Goal: Task Accomplishment & Management: Complete application form

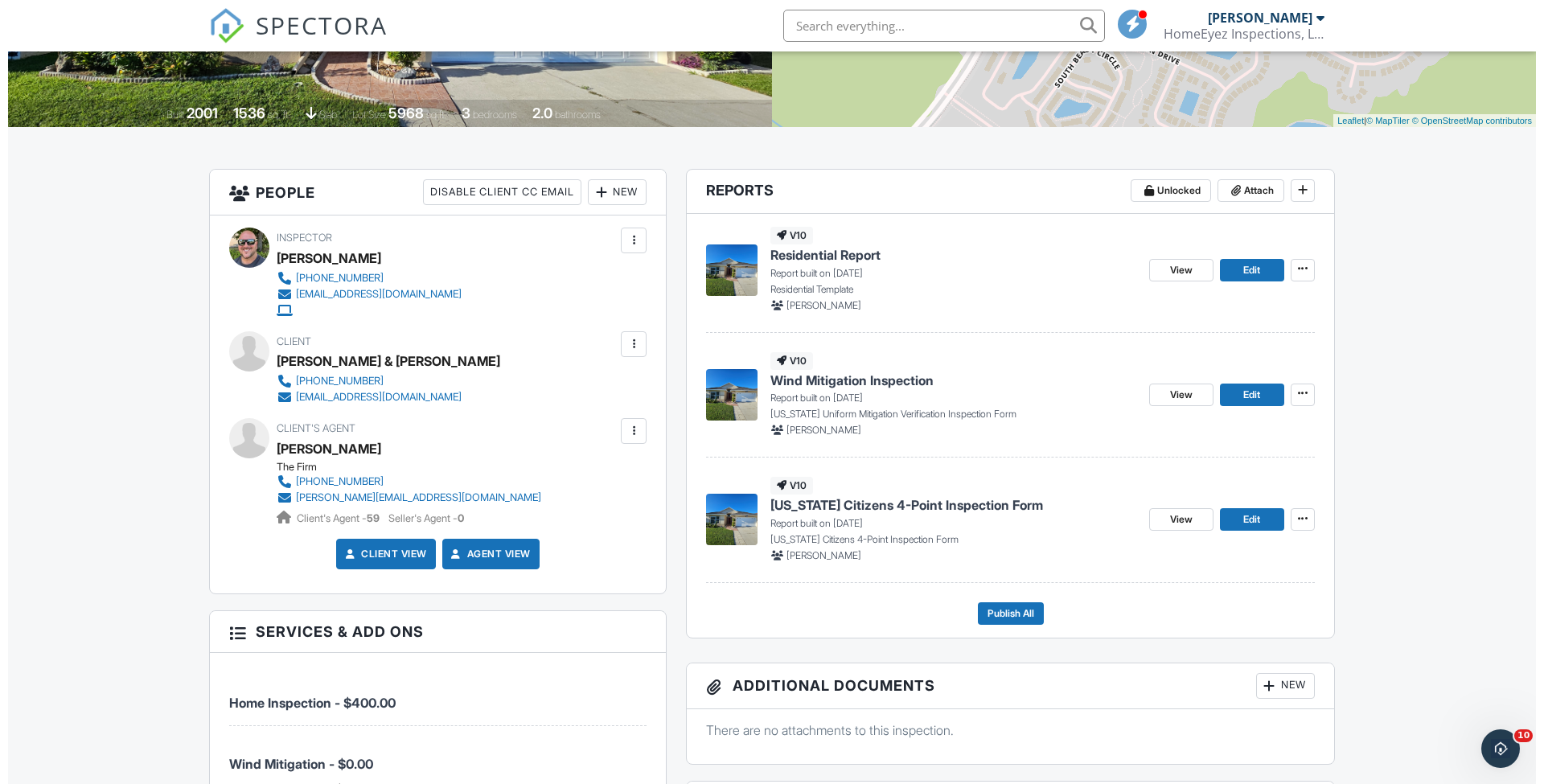
scroll to position [536, 0]
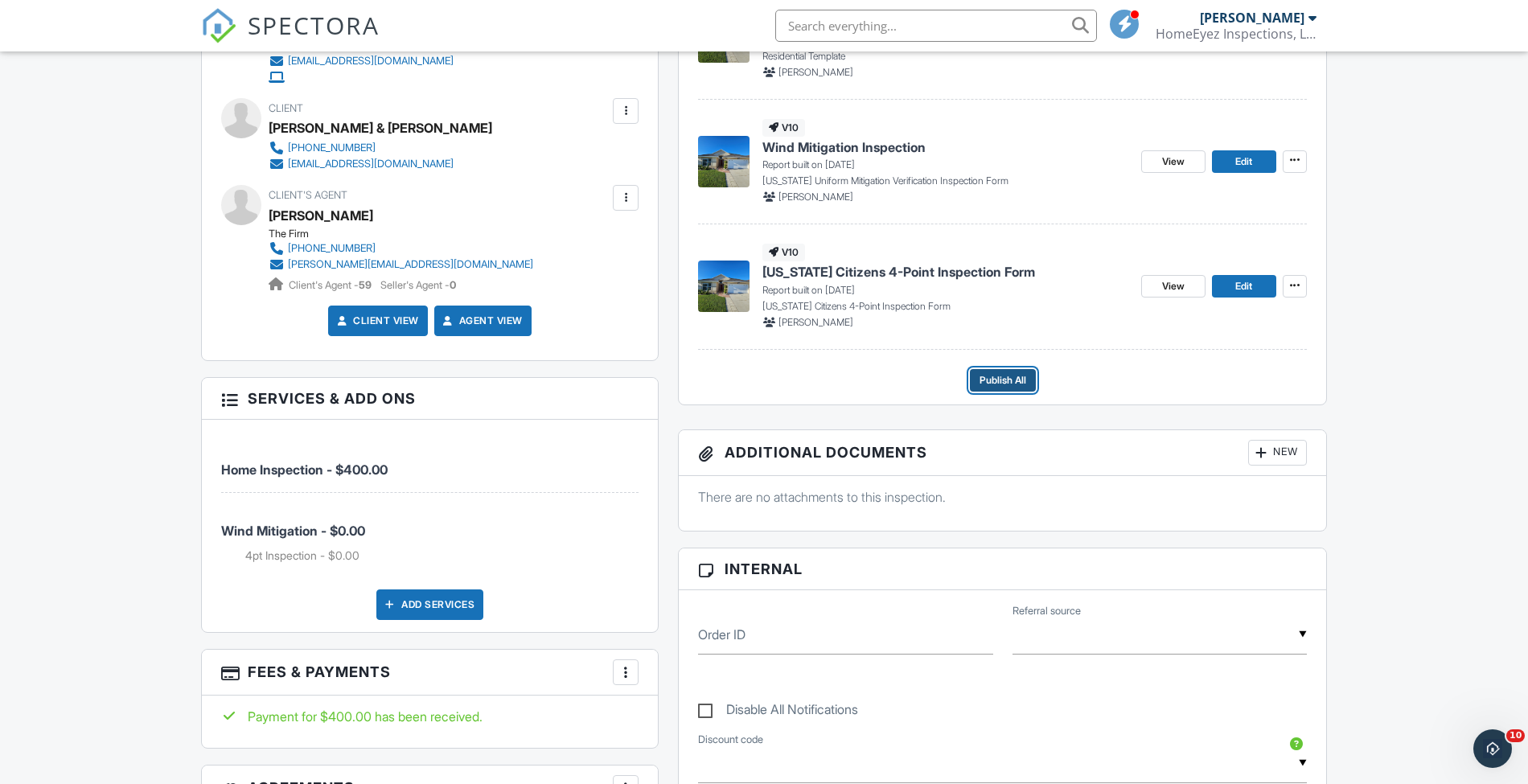
click at [1014, 374] on span "Publish All" at bounding box center [1003, 380] width 46 height 16
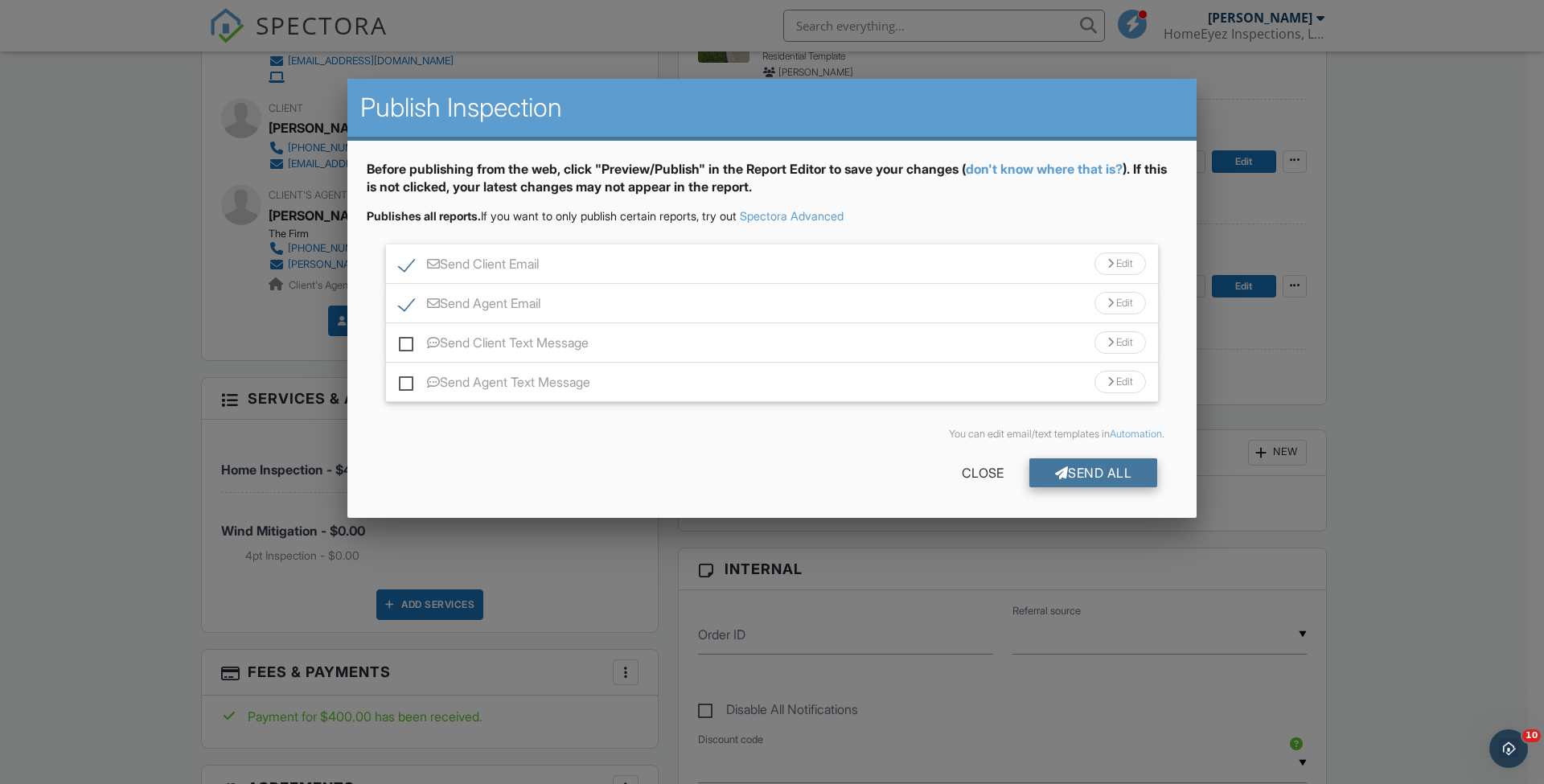
click at [1093, 465] on div "Send All" at bounding box center [1093, 473] width 129 height 29
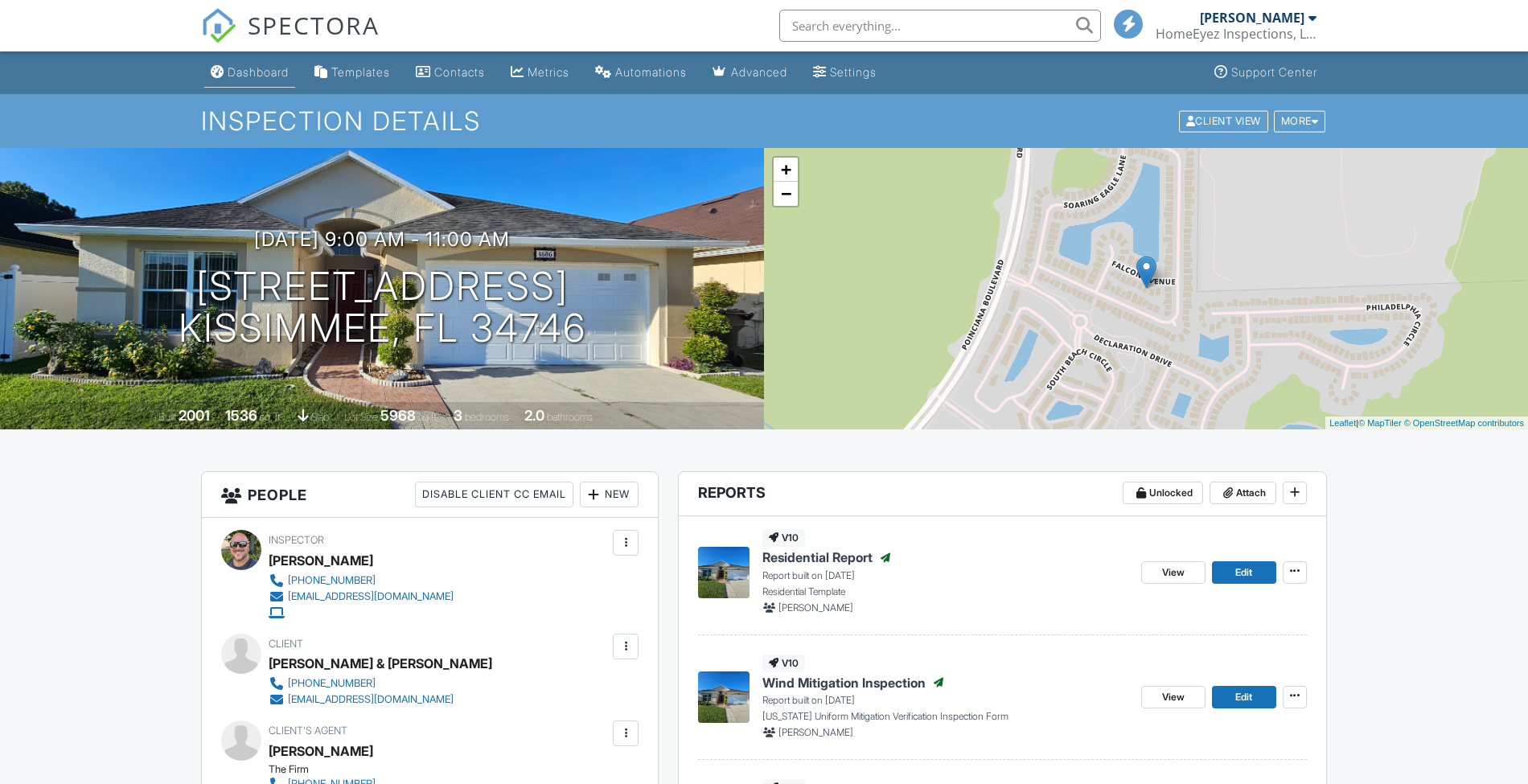
click at [255, 78] on div "Dashboard" at bounding box center [258, 72] width 61 height 14
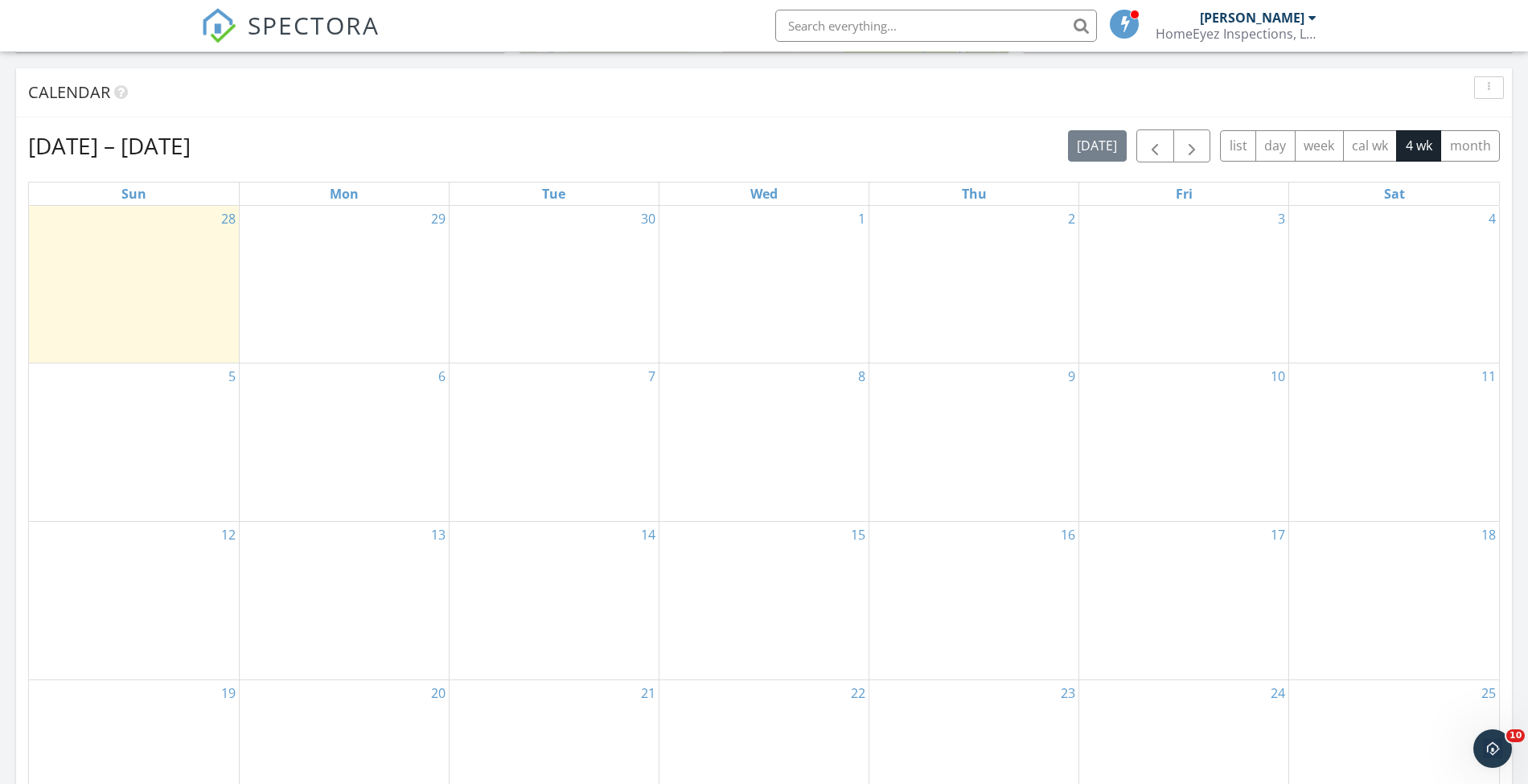
scroll to position [643, 0]
click at [332, 273] on div "29" at bounding box center [345, 280] width 209 height 157
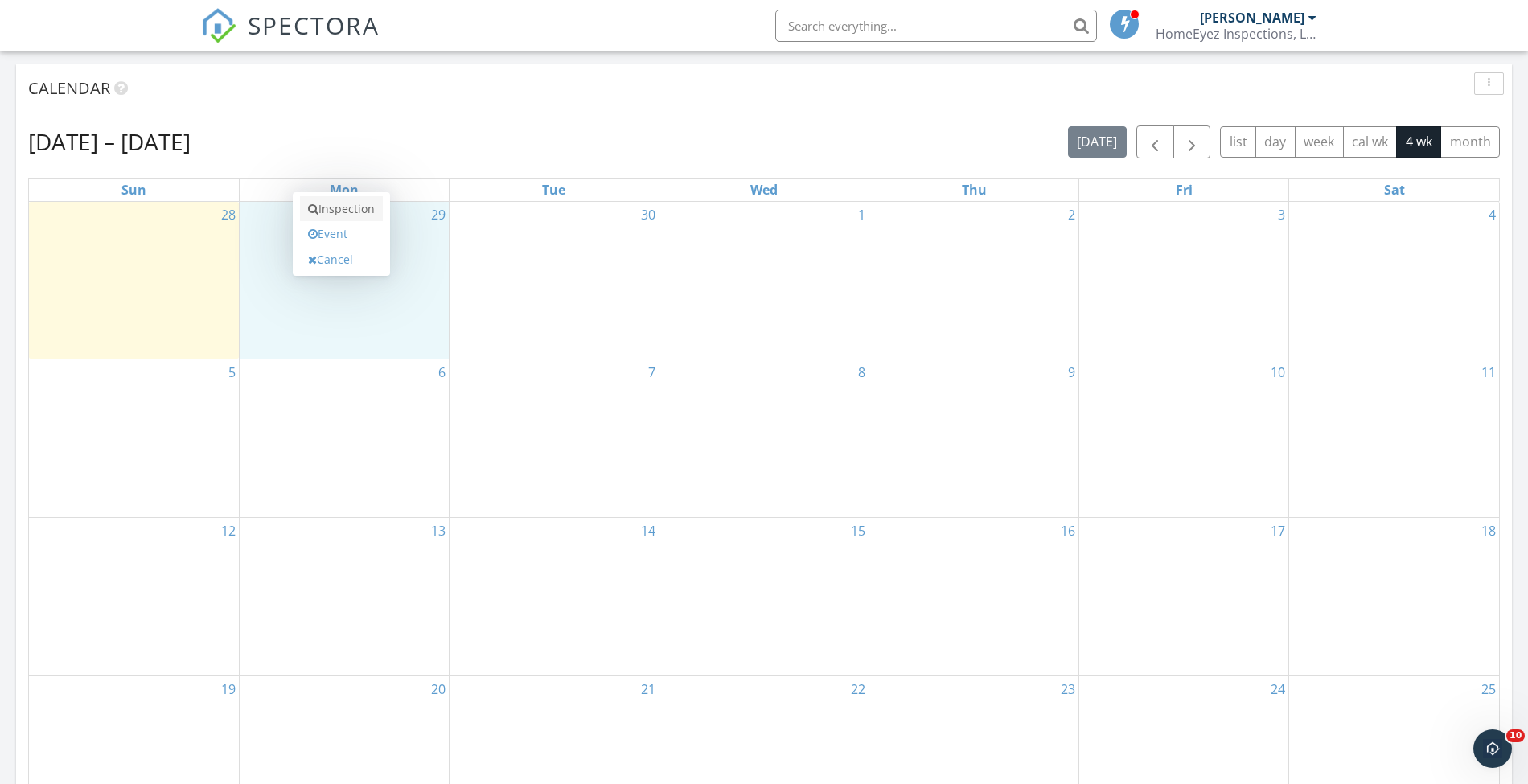
click at [354, 212] on link "Inspection" at bounding box center [341, 209] width 83 height 26
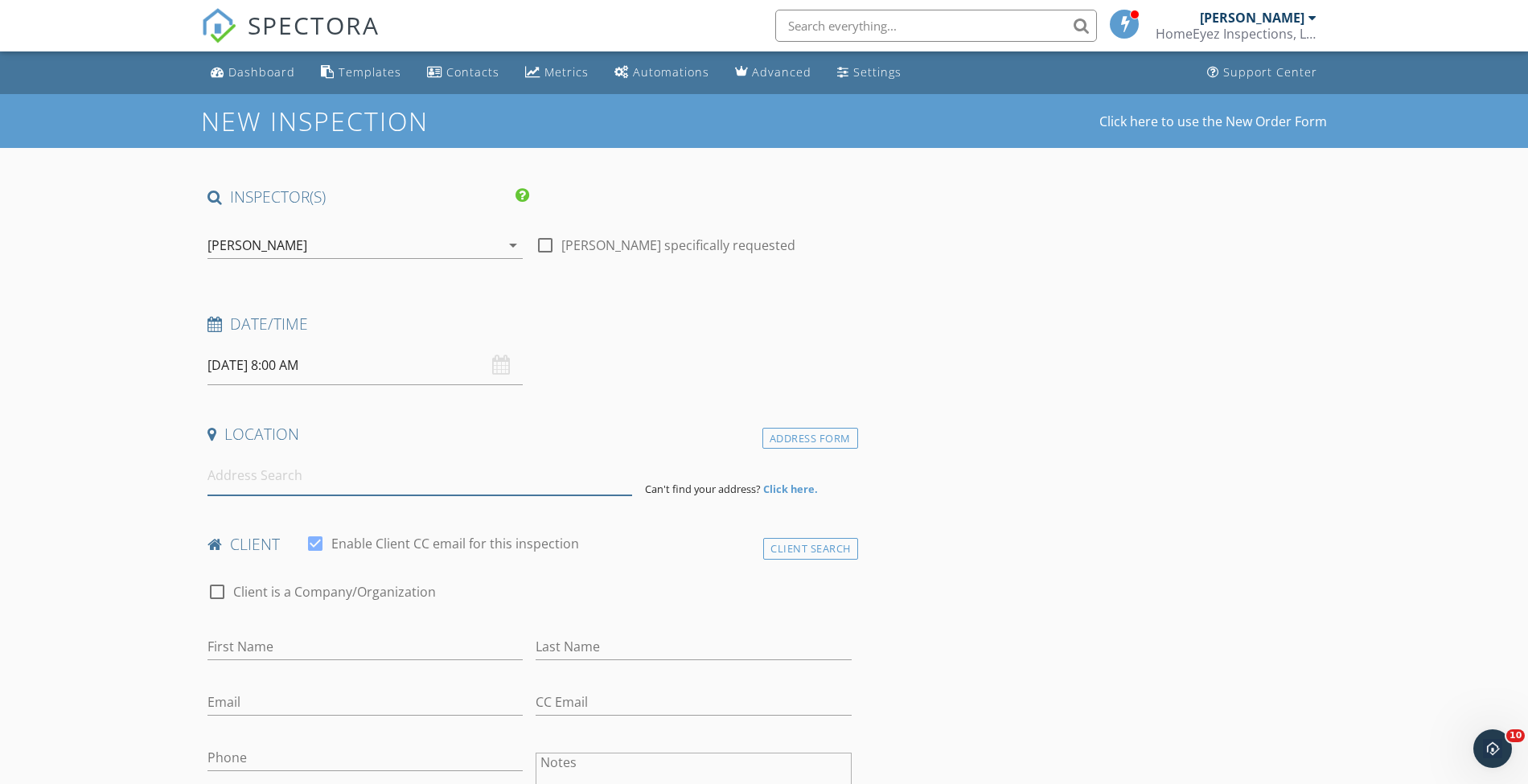
click at [346, 491] on input at bounding box center [420, 476] width 425 height 39
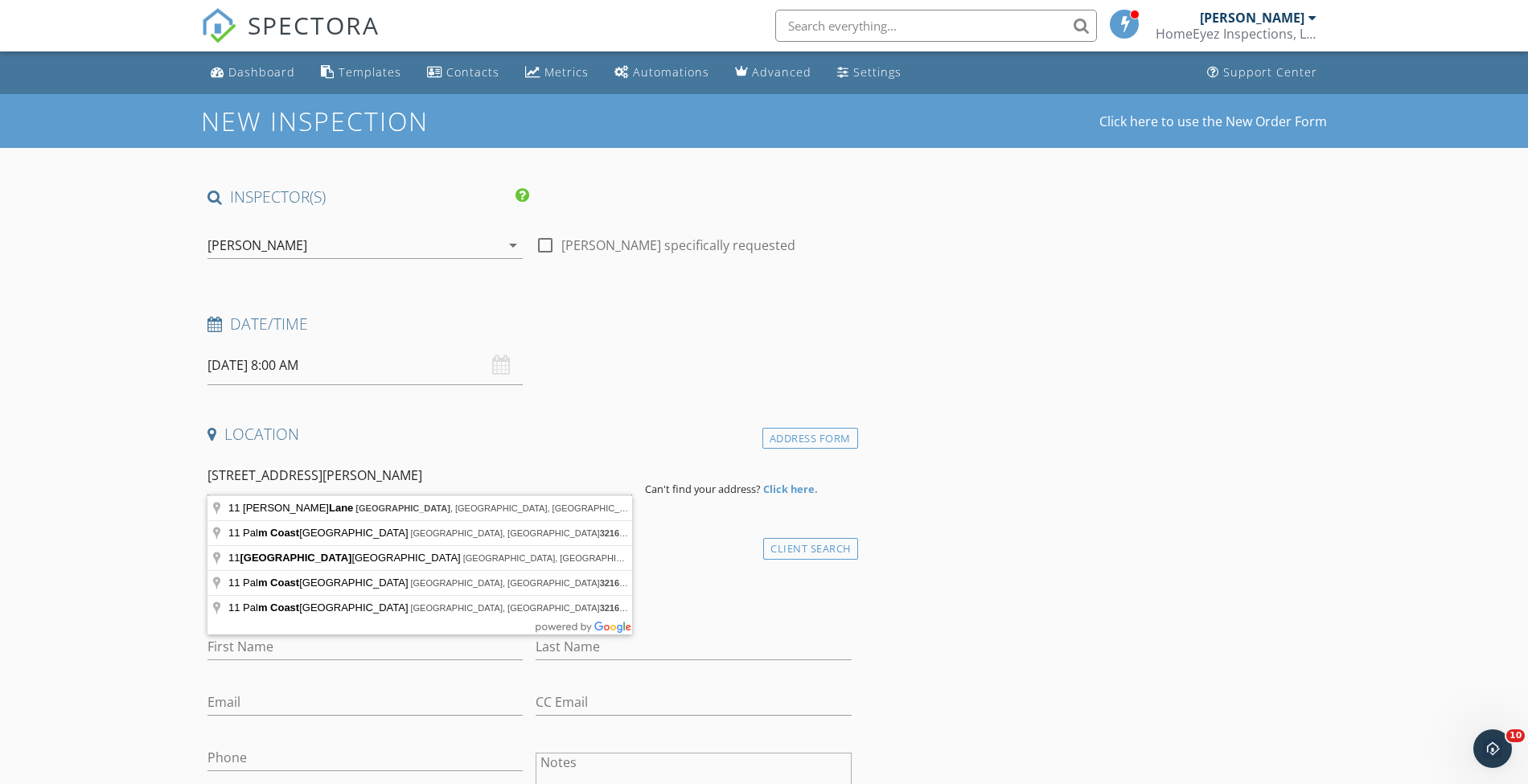
type input "11 Alexander lane palm coast 32164"
click at [835, 442] on div "Address Form" at bounding box center [811, 438] width 96 height 21
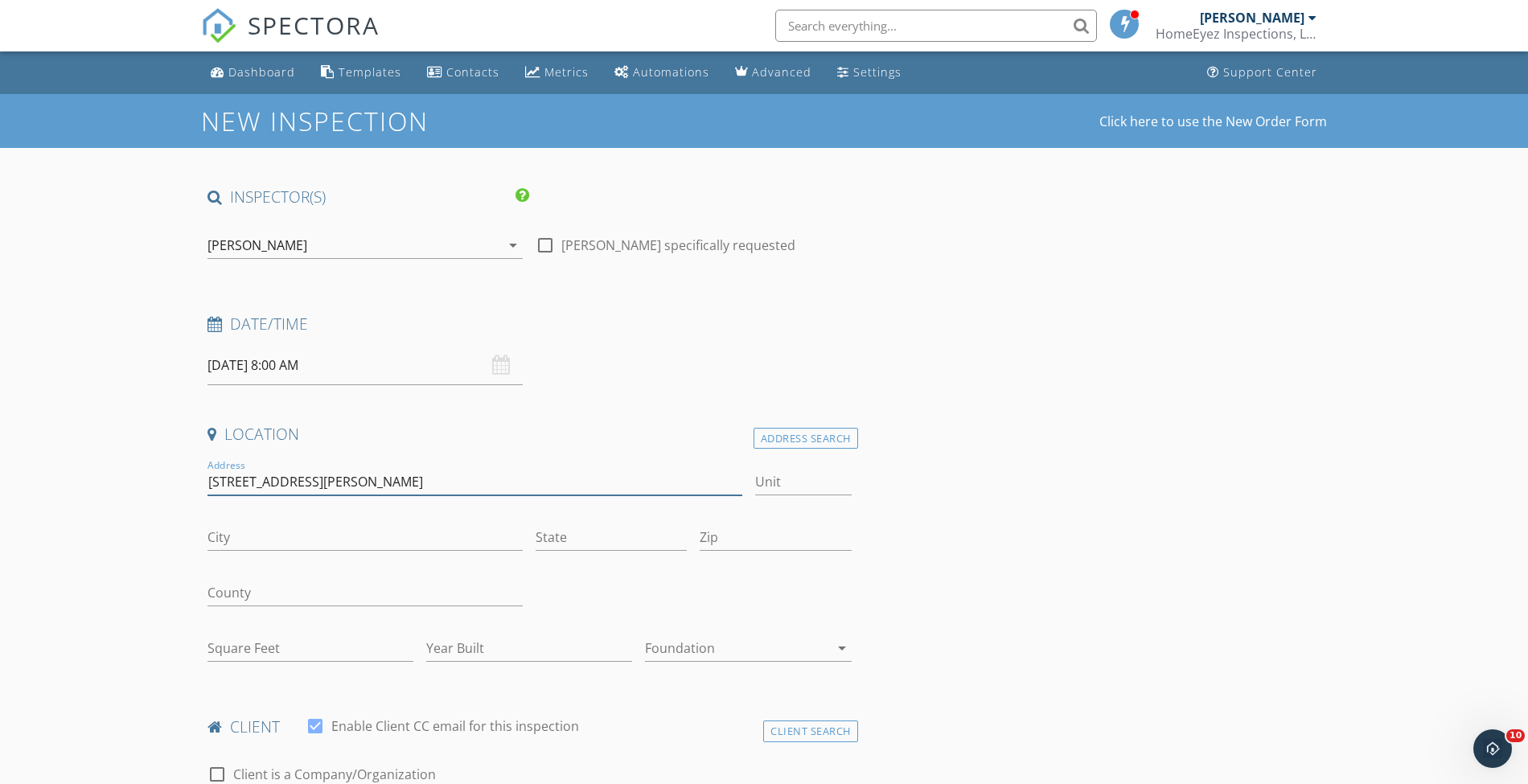
drag, startPoint x: 459, startPoint y: 478, endPoint x: 173, endPoint y: 478, distance: 286.0
type input "11 Alexander Lane"
type input "Palm Coast"
type input "f"
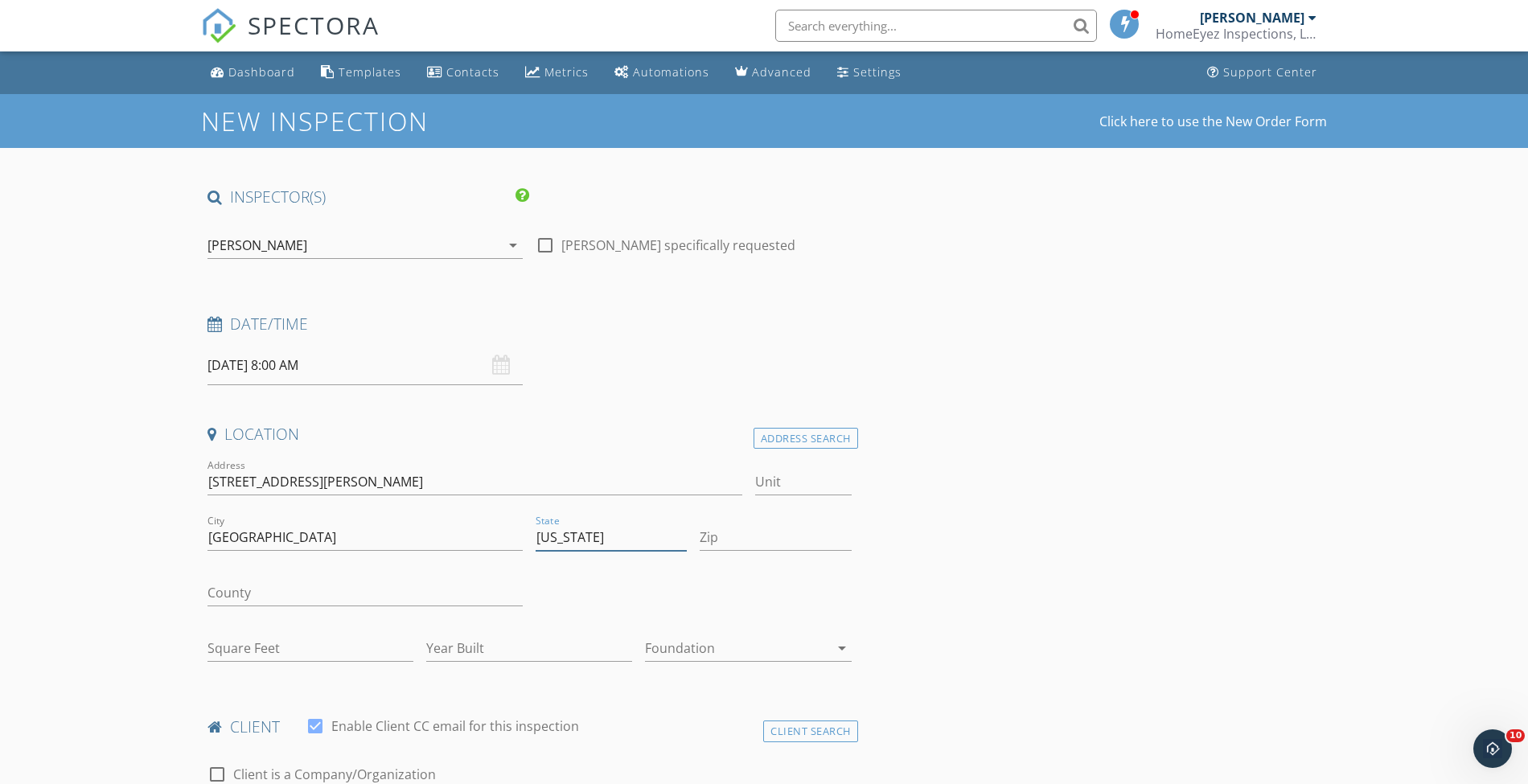
type input "Florida"
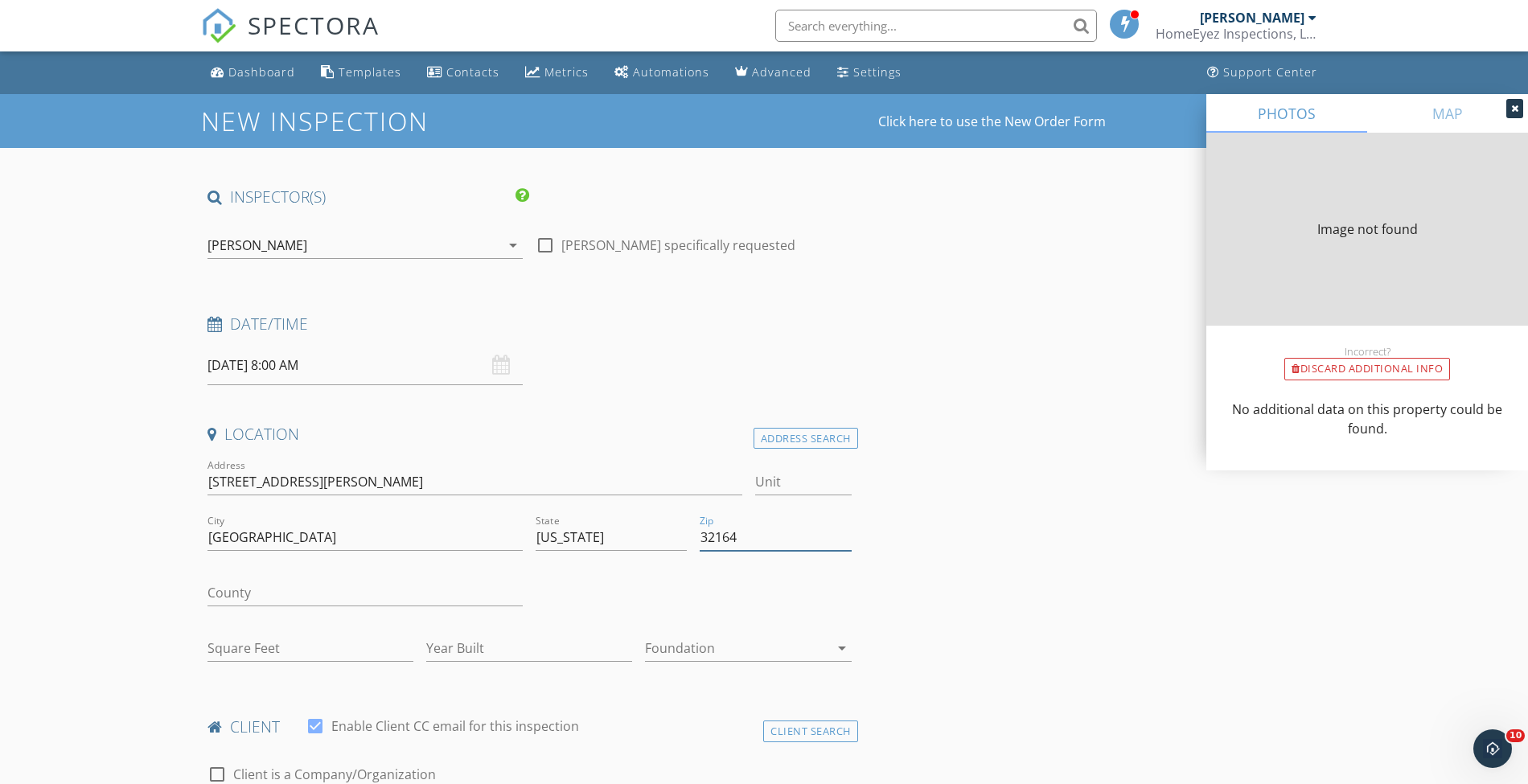
type input "32164"
click at [389, 600] on input "County" at bounding box center [365, 593] width 315 height 27
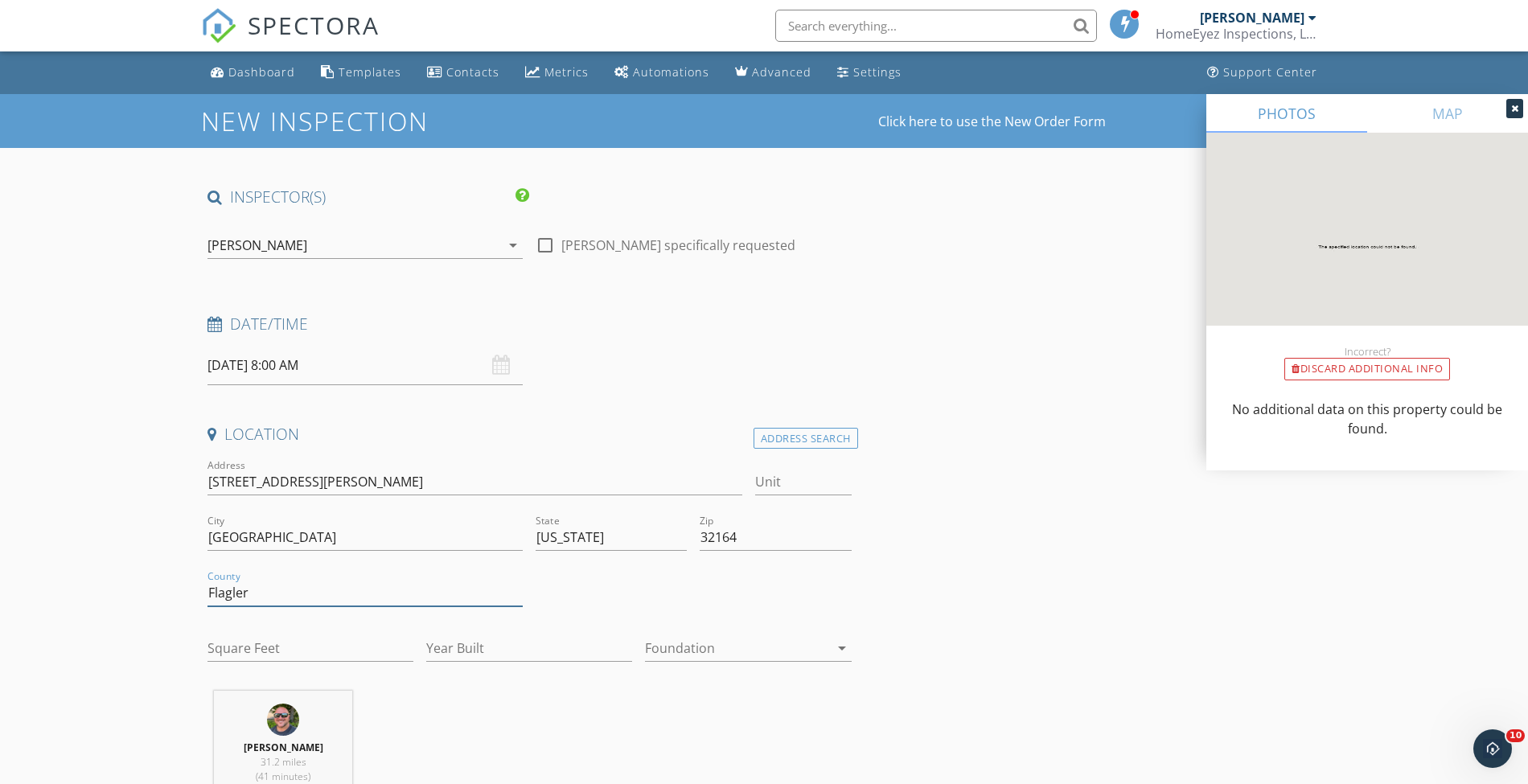
type input "Flagler"
type input "2025"
click at [774, 653] on div at bounding box center [737, 648] width 183 height 26
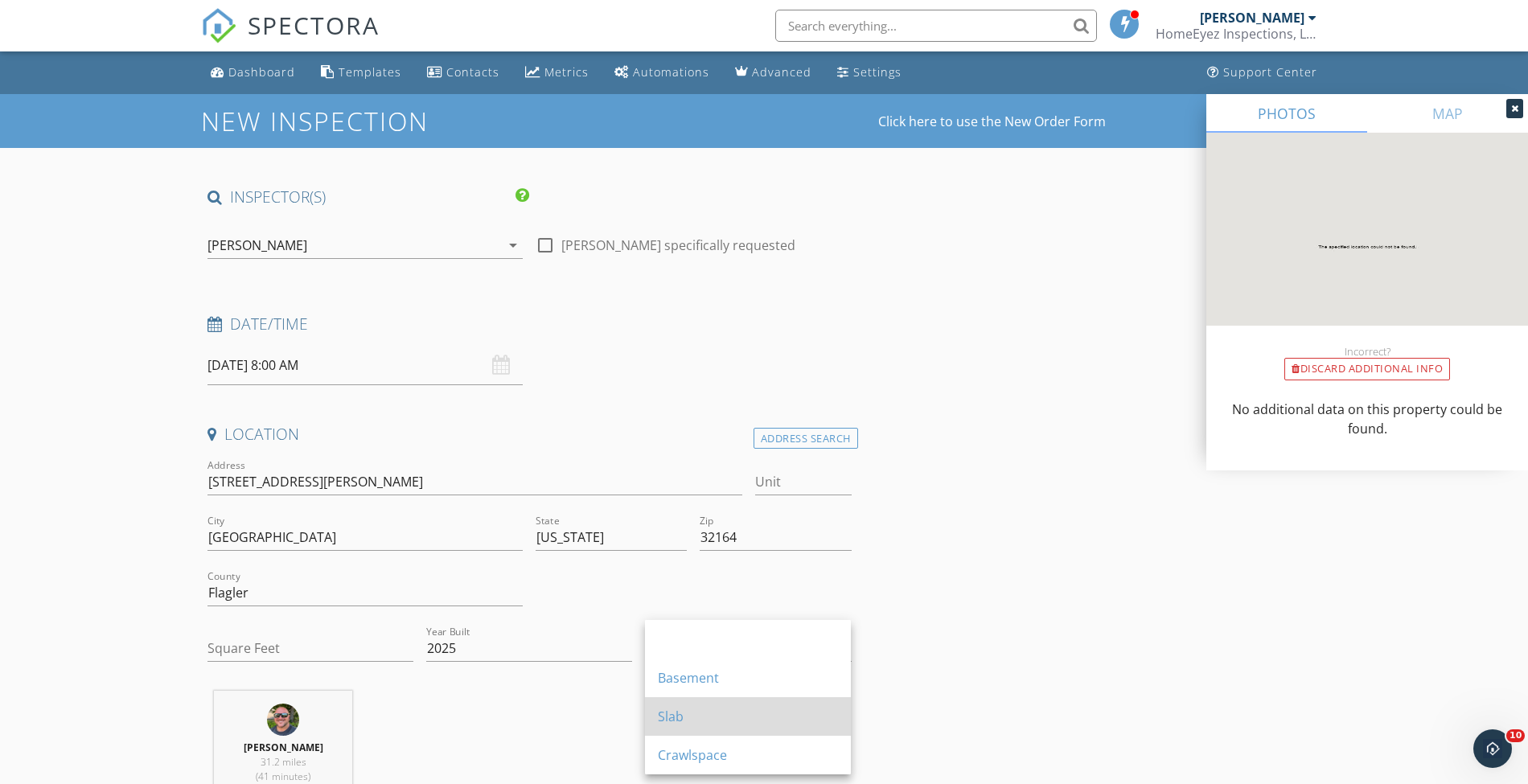
click at [698, 699] on div "Slab" at bounding box center [748, 716] width 180 height 39
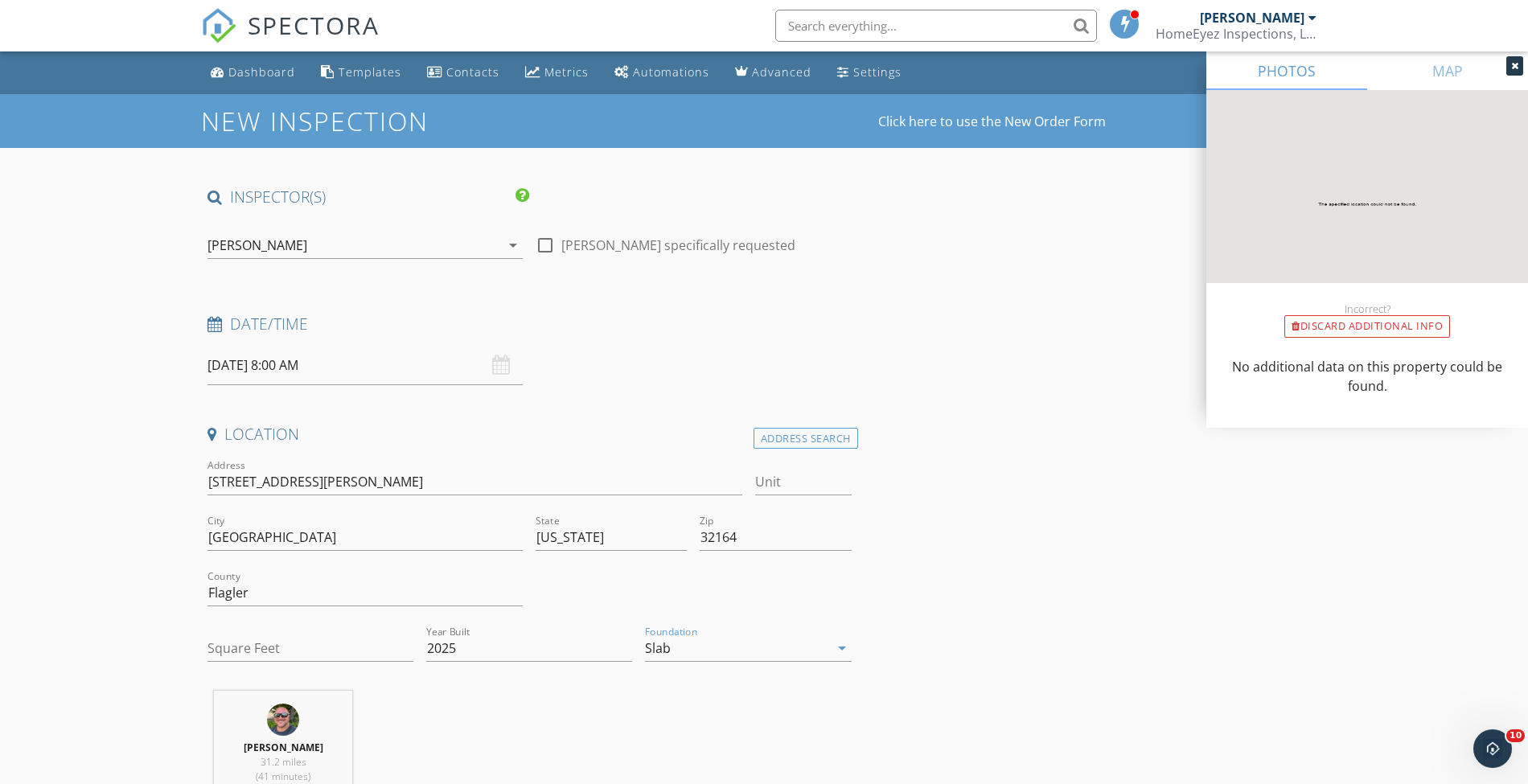
scroll to position [428, 0]
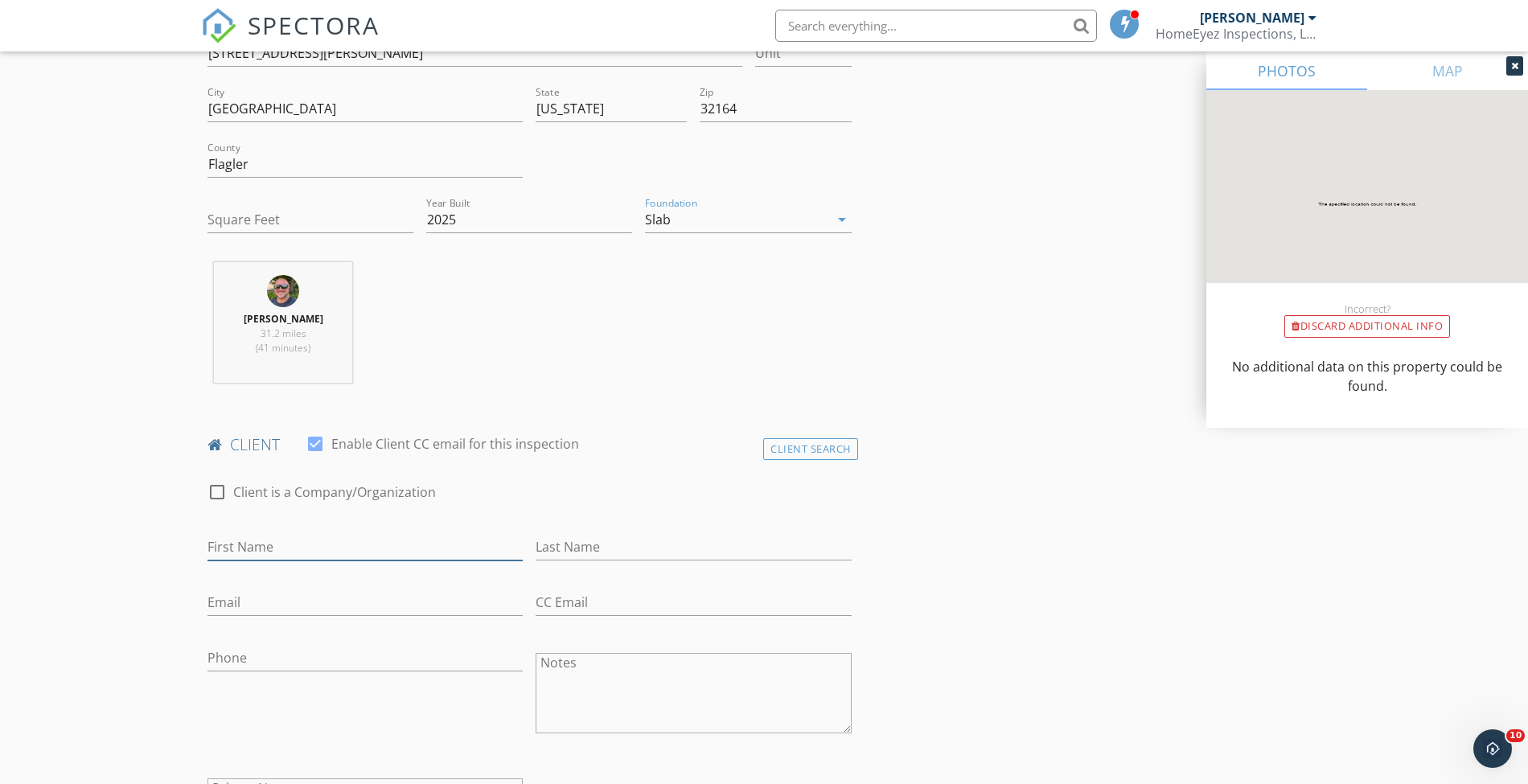
click at [309, 535] on input "First Name" at bounding box center [365, 547] width 315 height 27
type input "Jahlia"
type input "McCaskell"
type input "jahlia23@icloud.com"
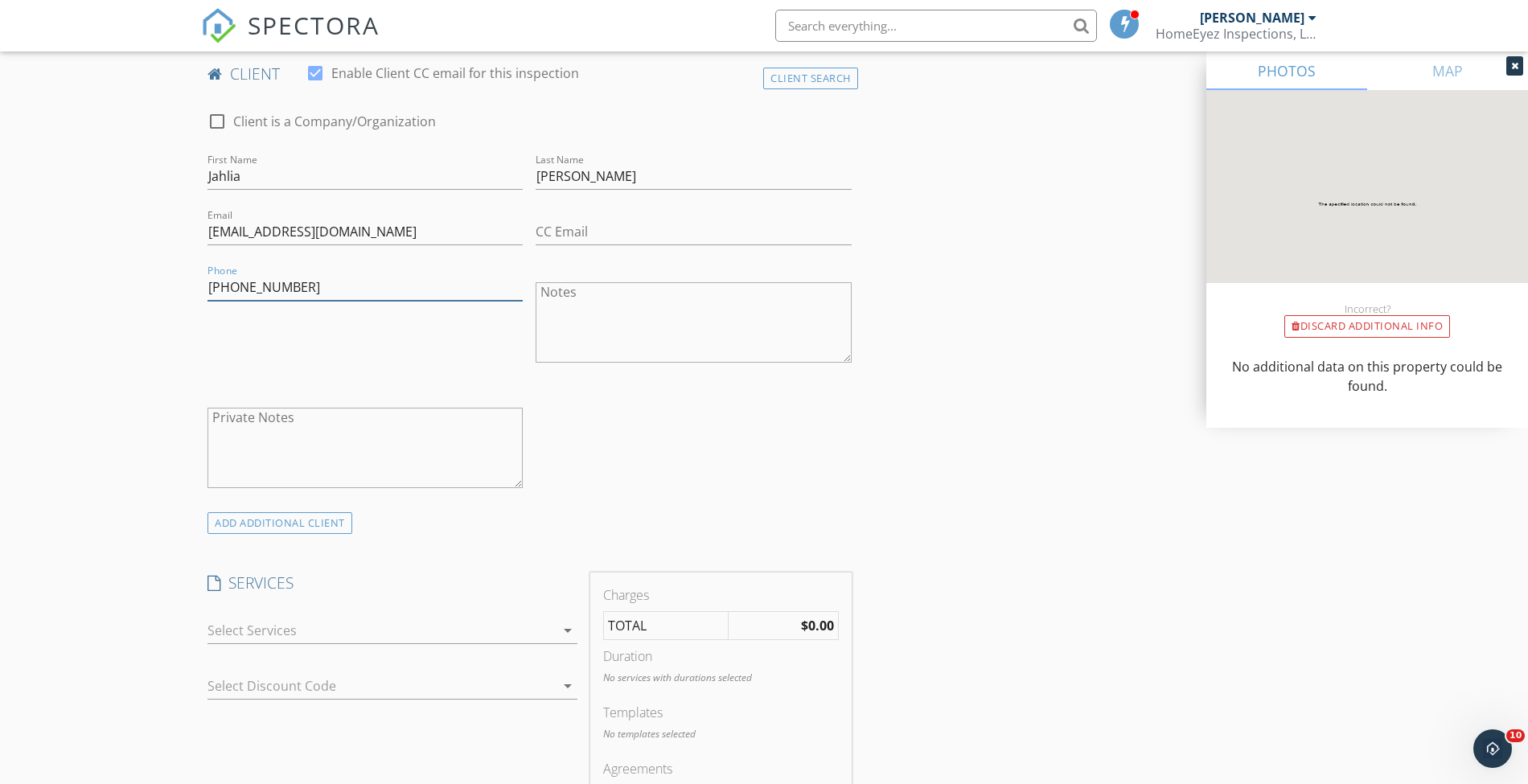
scroll to position [858, 0]
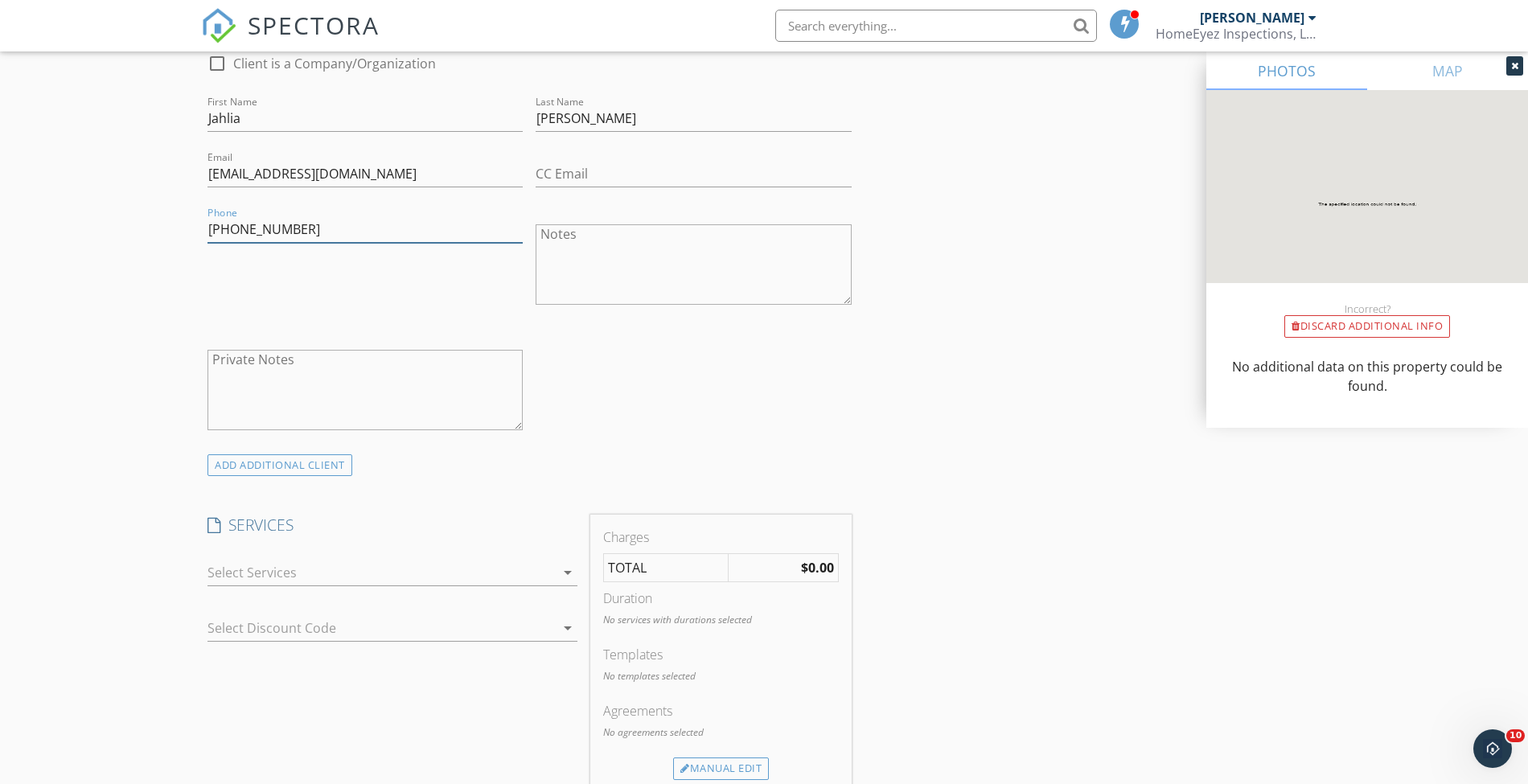
type input "386-569-0073"
click at [334, 572] on div at bounding box center [381, 572] width 347 height 26
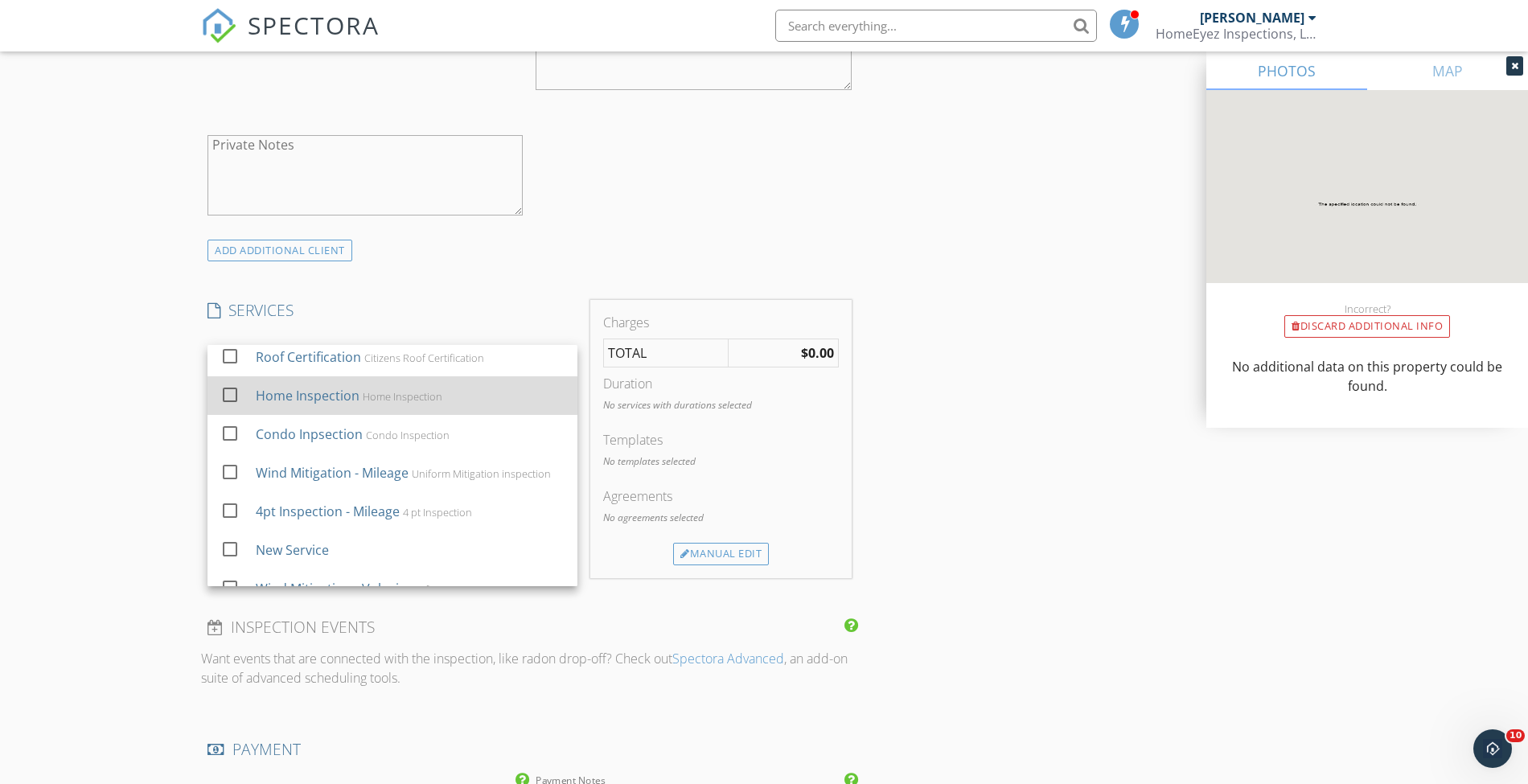
scroll to position [196, 0]
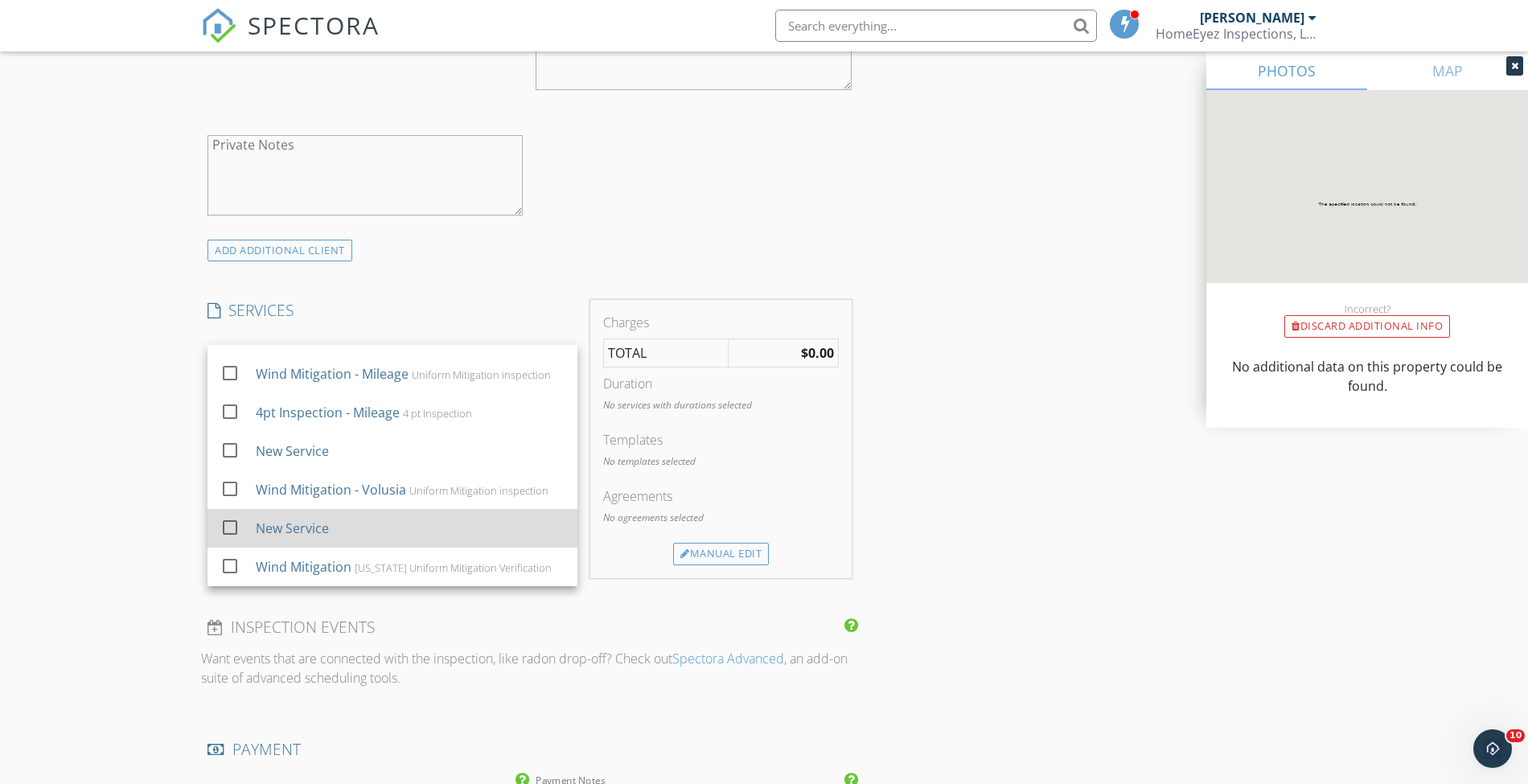
click at [223, 522] on div at bounding box center [230, 528] width 27 height 27
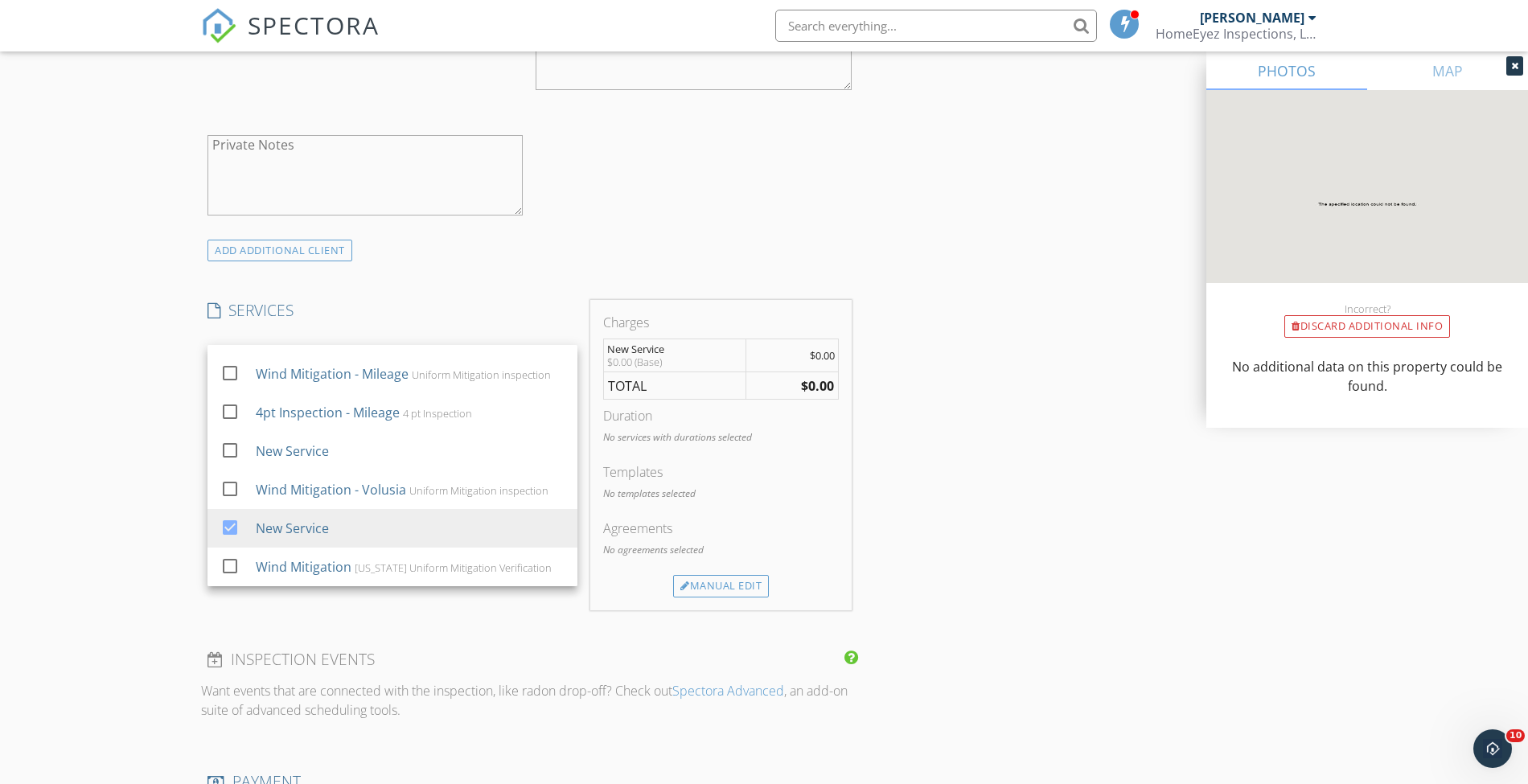
click at [1041, 472] on div "INSPECTOR(S) check_box Robert Delau PRIMARY Robert Delau arrow_drop_down check_…" at bounding box center [764, 449] width 1126 height 2669
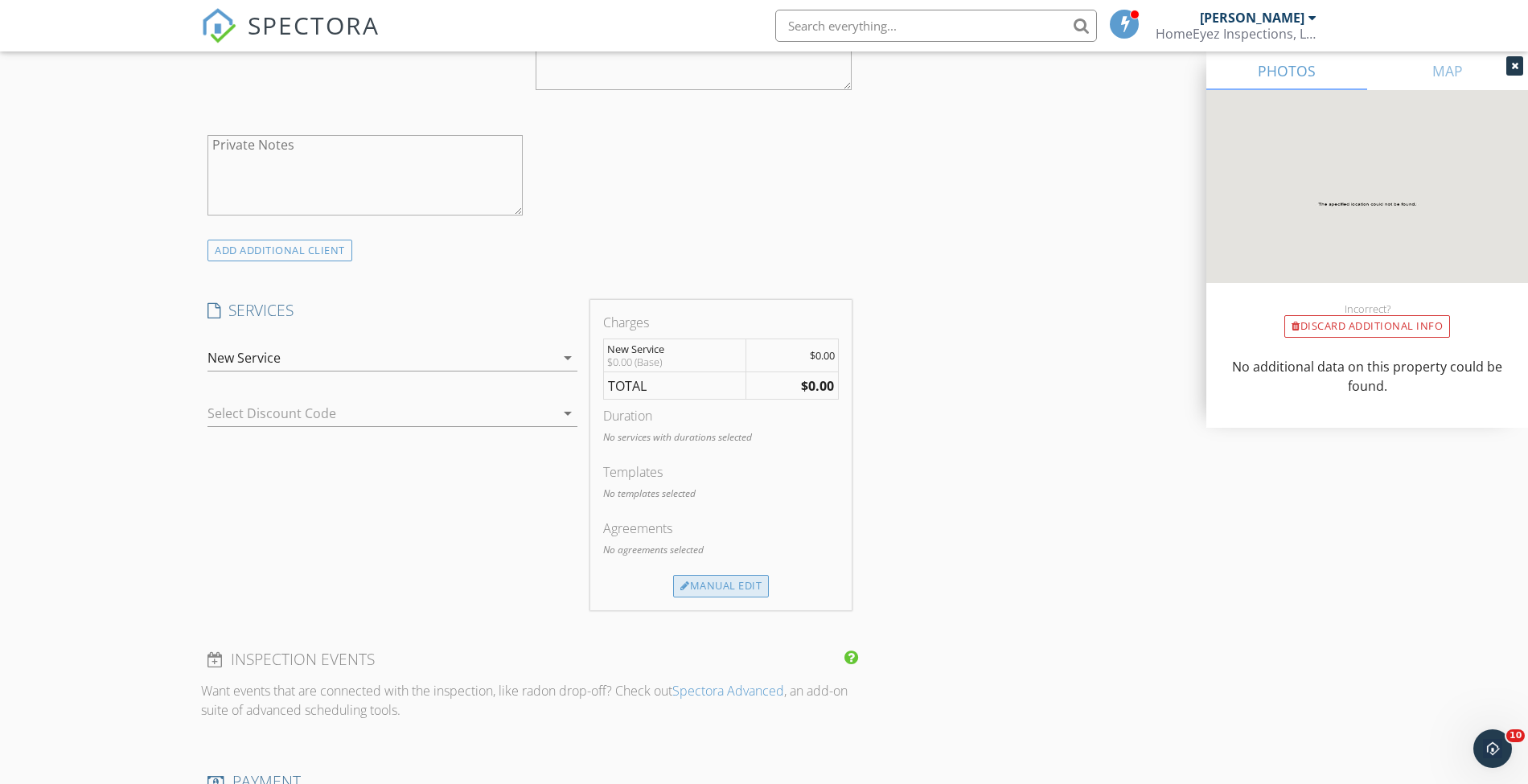
click at [691, 575] on div "Manual Edit" at bounding box center [722, 586] width 96 height 22
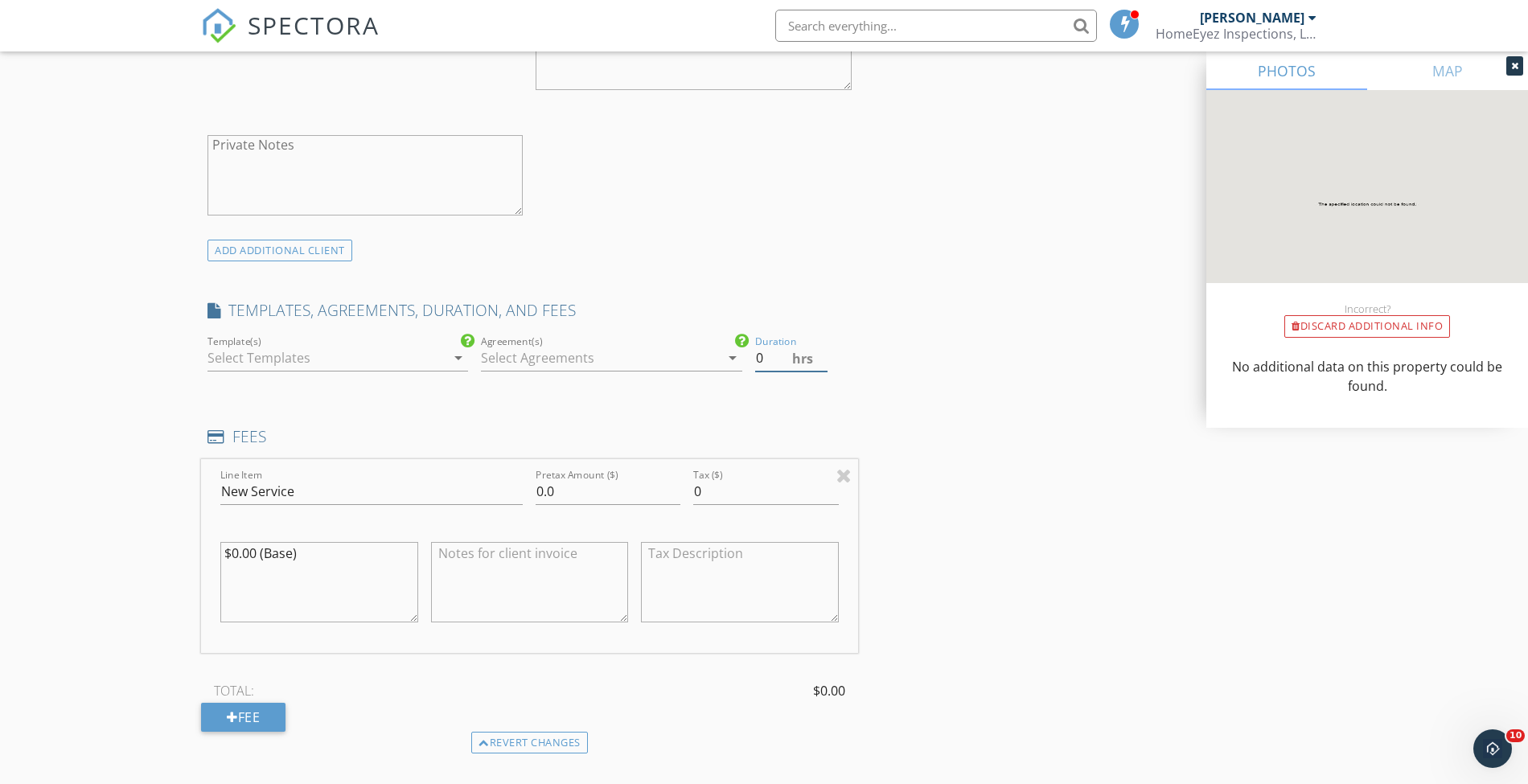
drag, startPoint x: 782, startPoint y: 360, endPoint x: 674, endPoint y: 356, distance: 108.1
click at [674, 356] on div "Template(s) arrow_drop_down Agreement(s) arrow_drop_down Duration 0 hrs" at bounding box center [530, 360] width 657 height 56
type input "1"
type input "Pre Drywall Inspection"
type input "150"
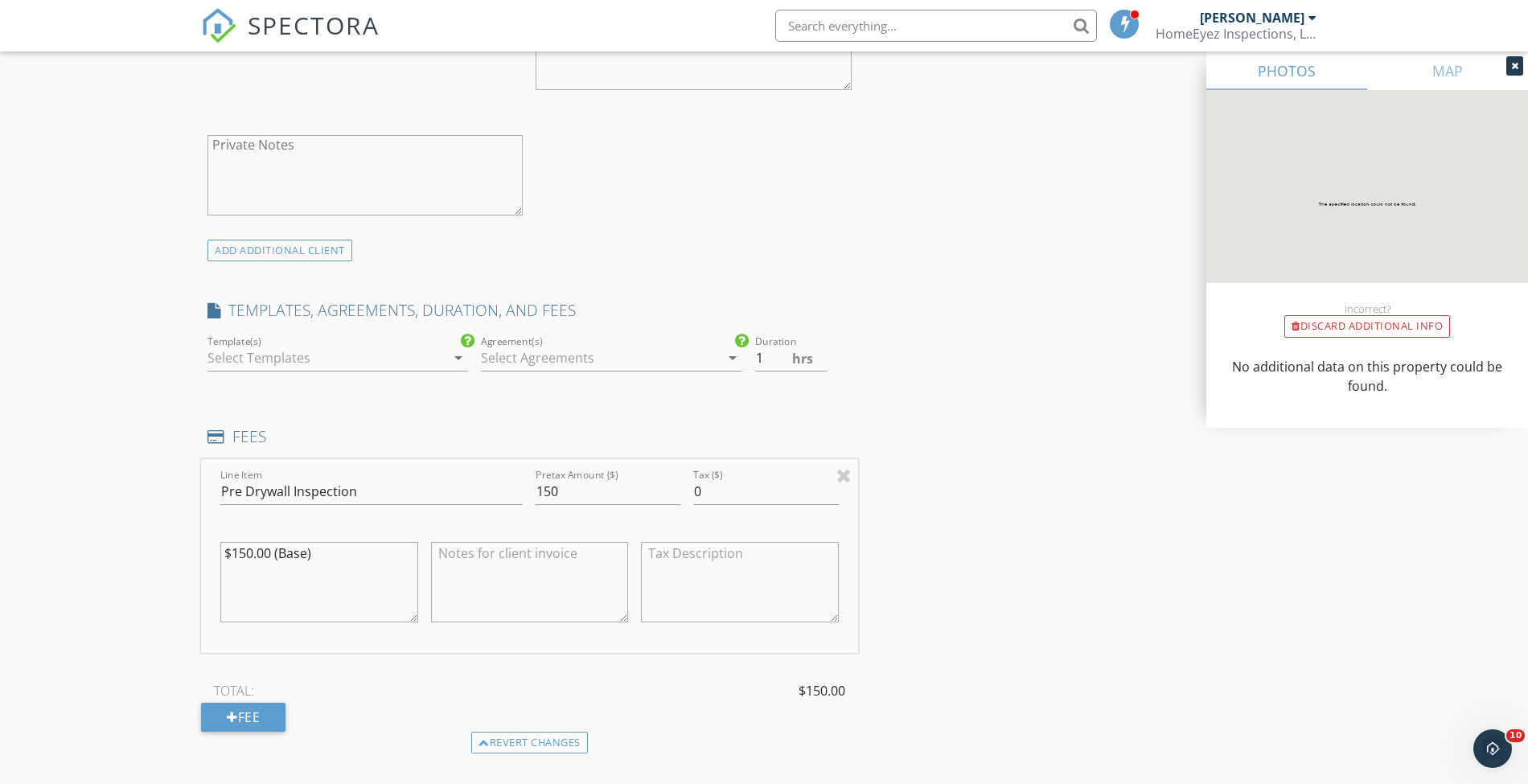
type textarea "$150.00 (Base)"
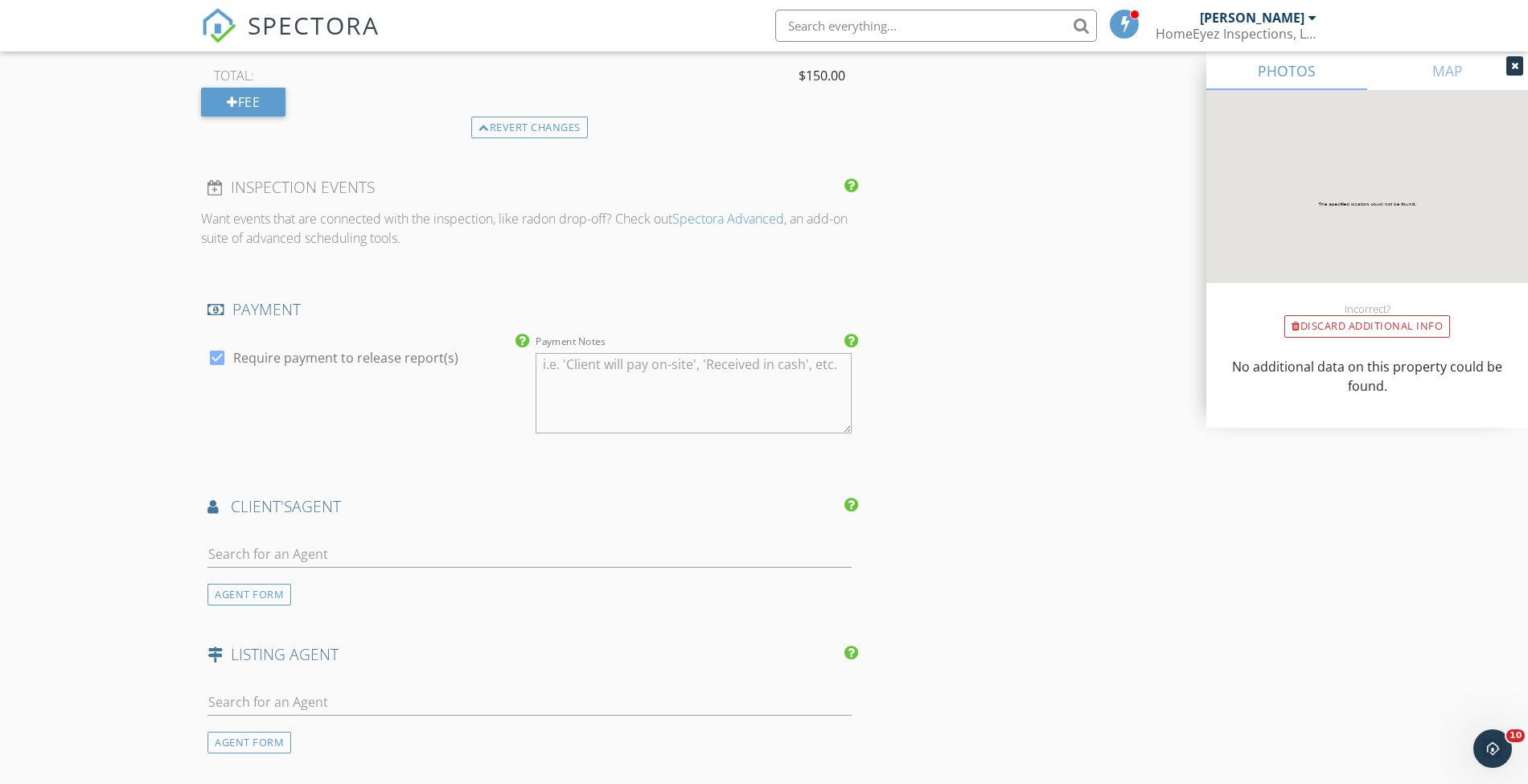
scroll to position [1724, 0]
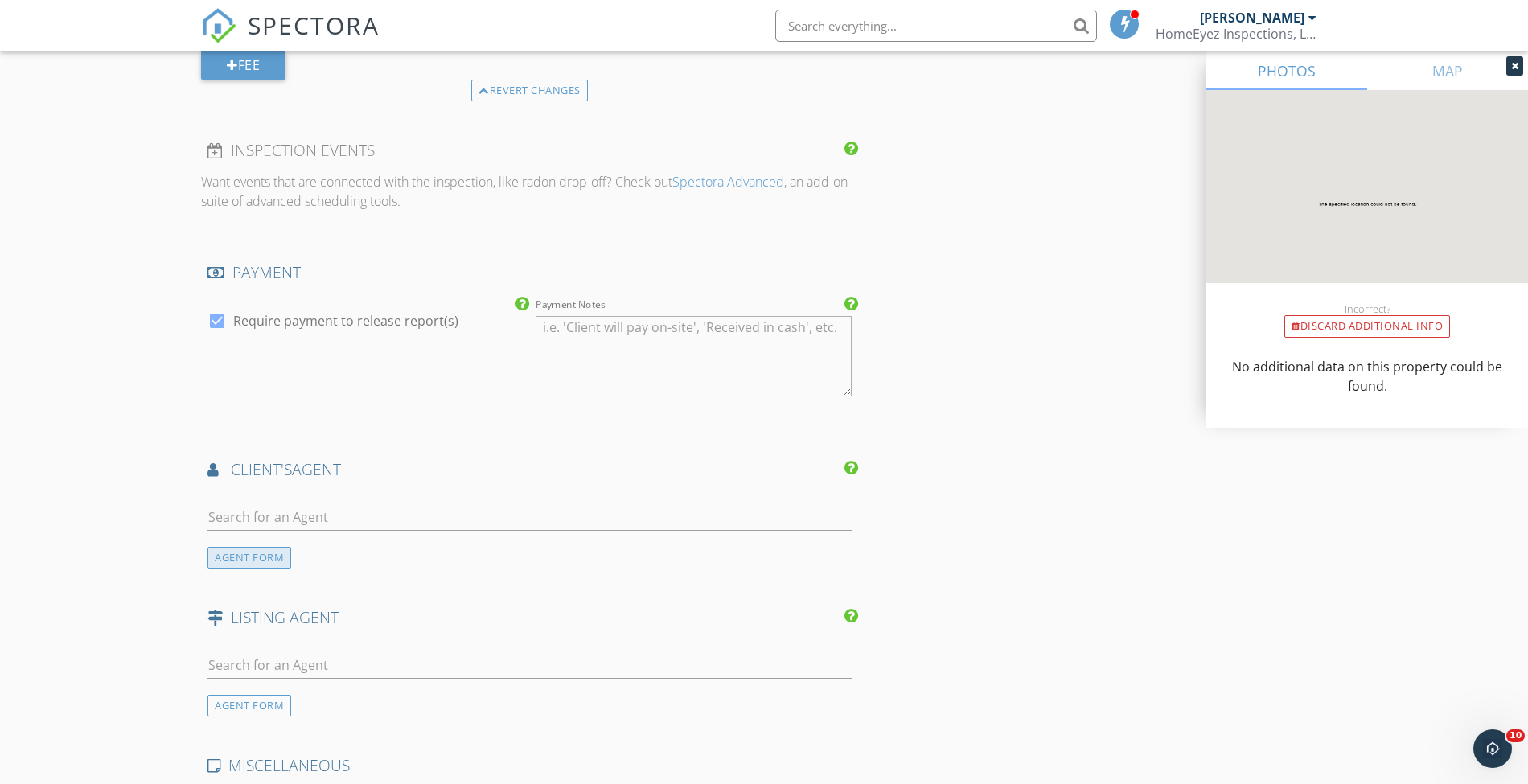
click at [245, 552] on div "AGENT FORM" at bounding box center [249, 557] width 84 height 21
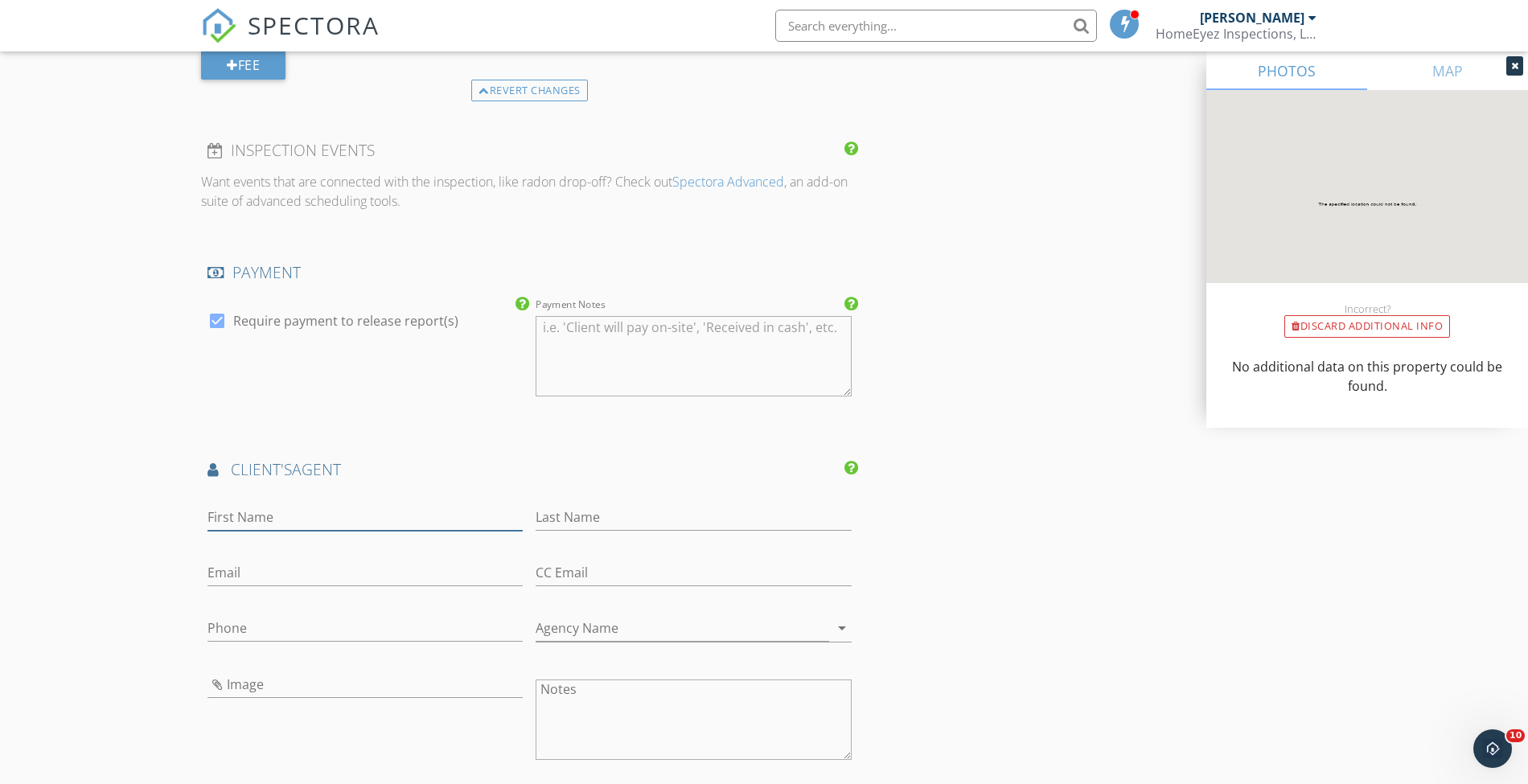
click at [338, 504] on input "First Name" at bounding box center [365, 517] width 315 height 27
type input "Marilyn"
type input "Amato"
type input "3"
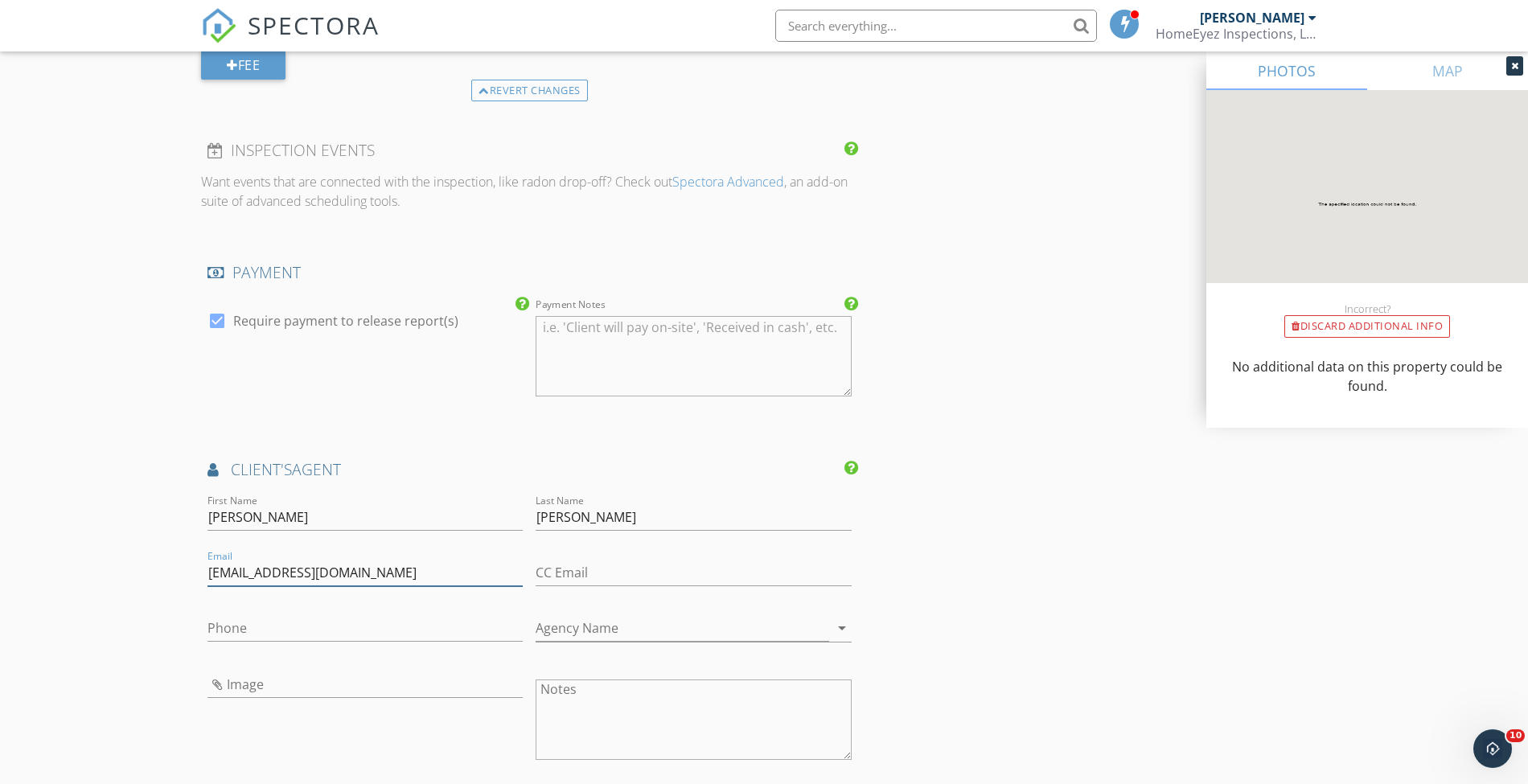
type input "marilynamato54@gmail.com"
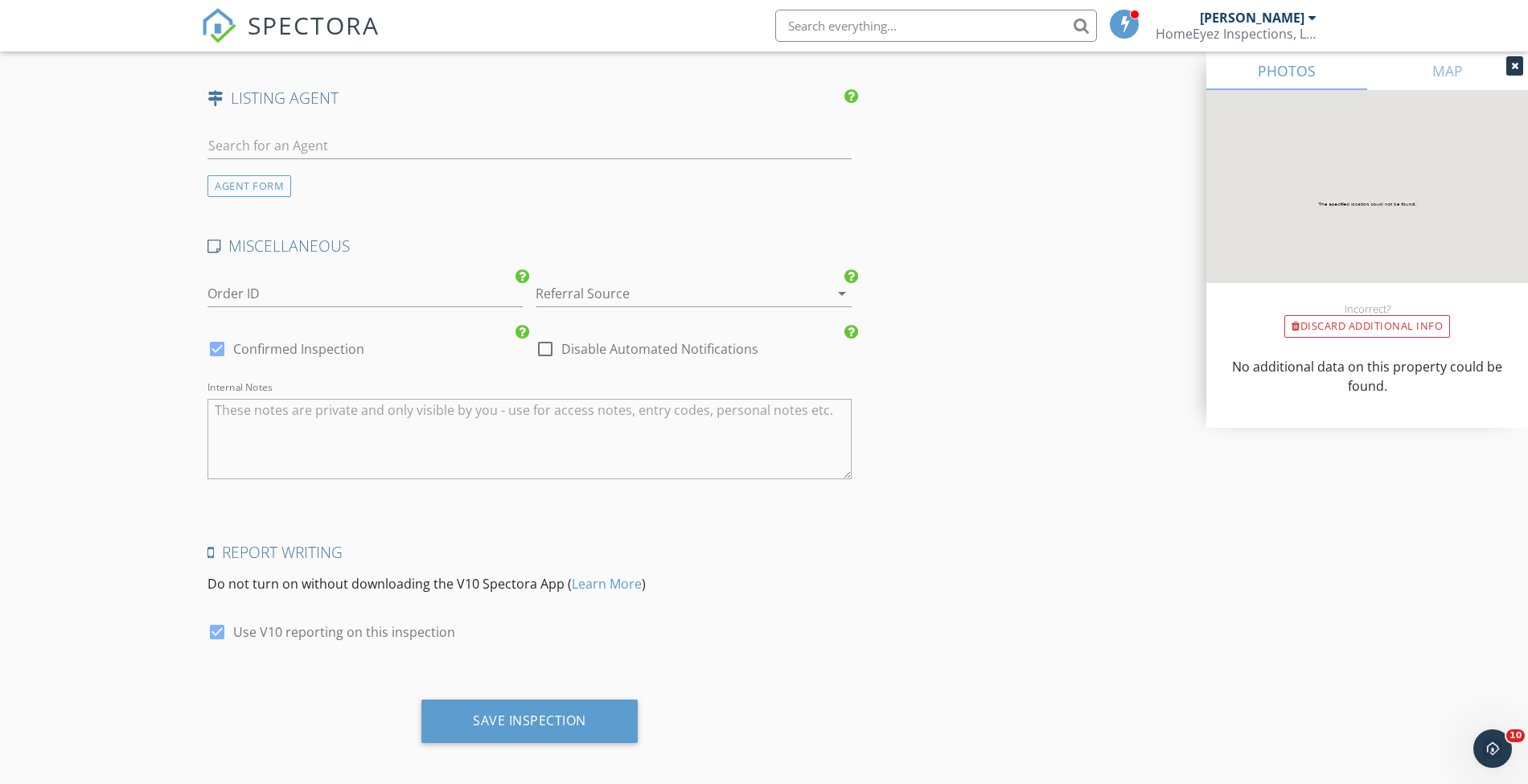
scroll to position [2612, 0]
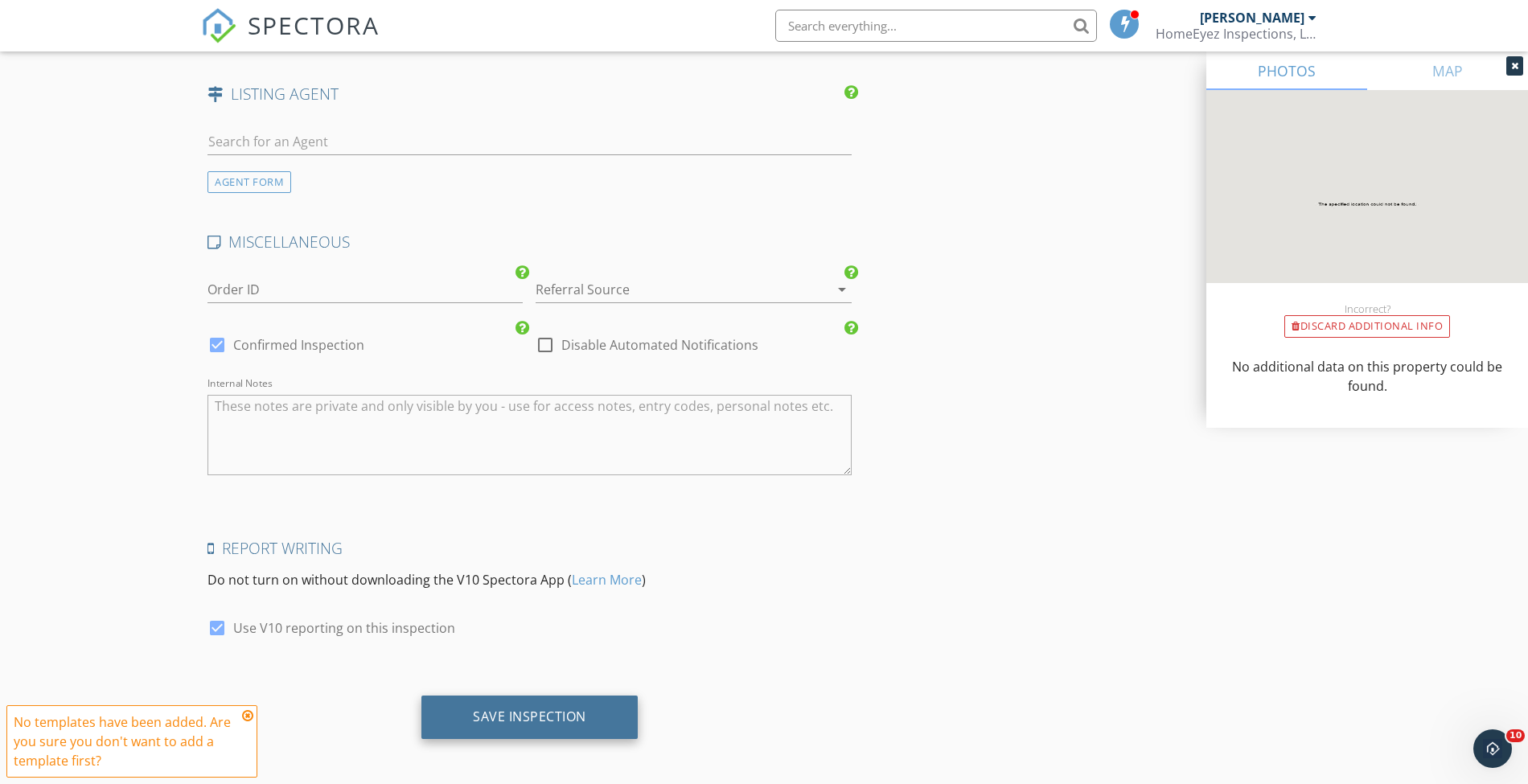
type input "386-316-8877"
click at [530, 697] on div "Save Inspection" at bounding box center [530, 717] width 216 height 44
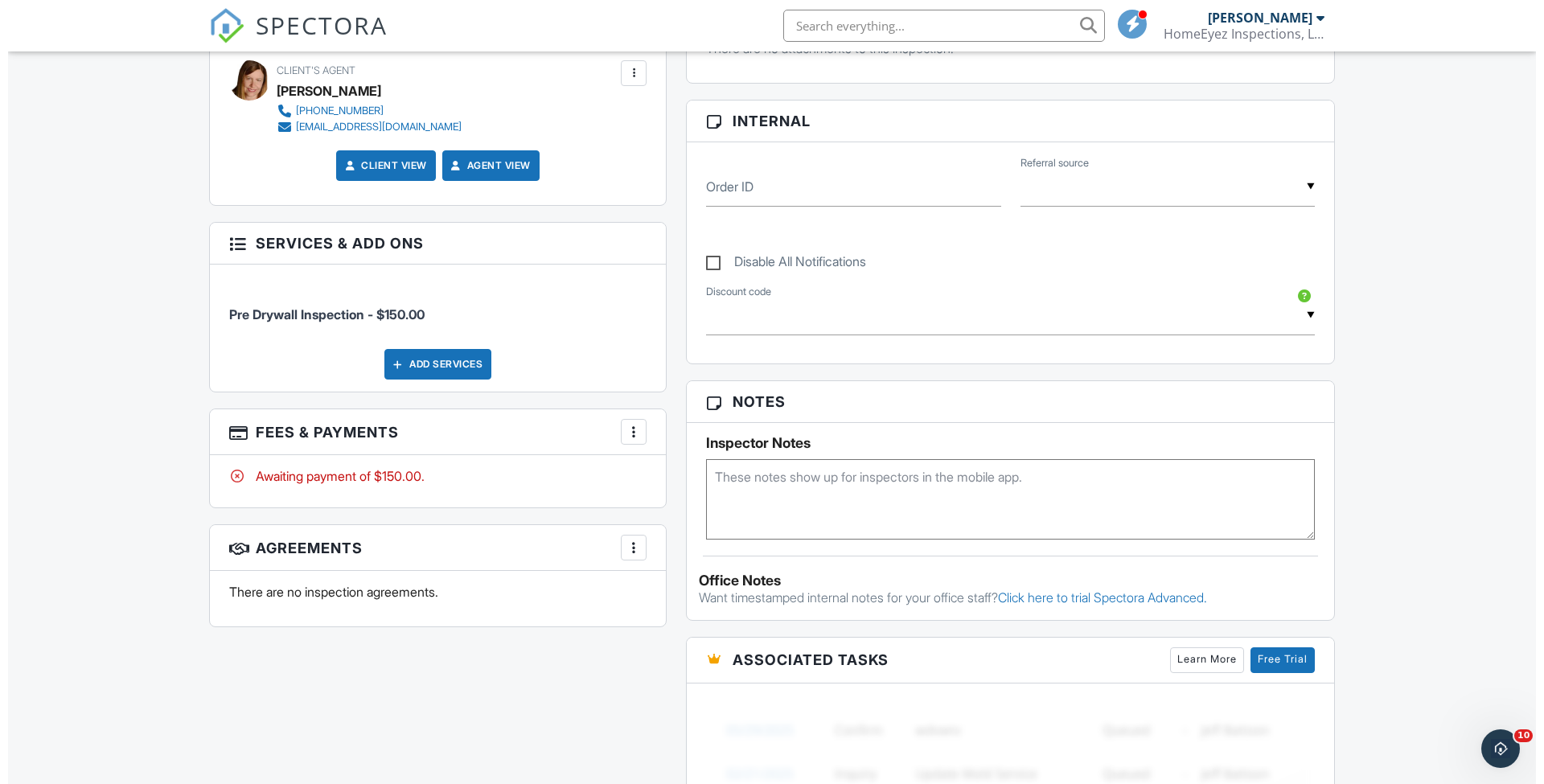
scroll to position [751, 0]
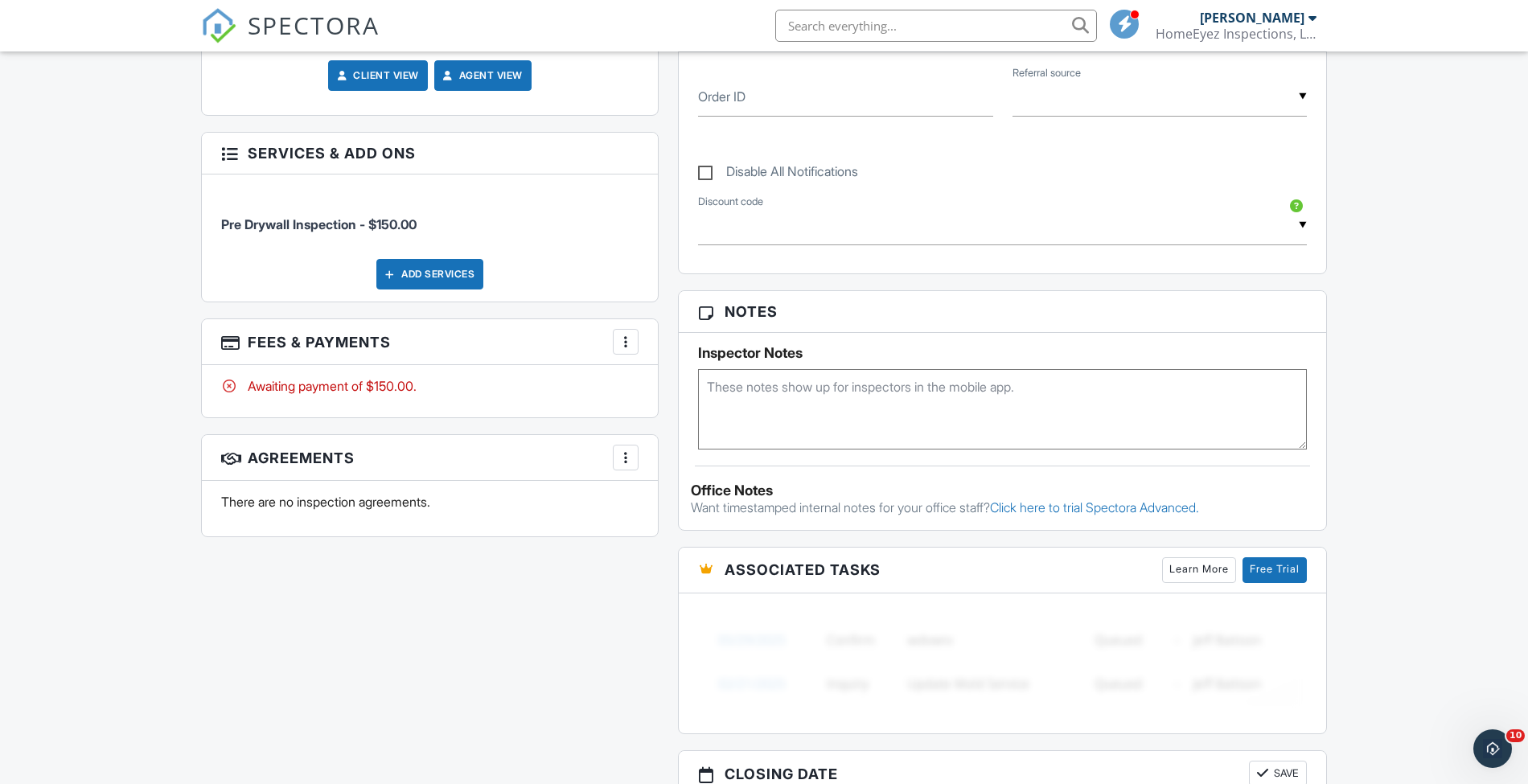
click at [621, 452] on div at bounding box center [626, 458] width 16 height 16
click at [645, 491] on li "Add Agreement" at bounding box center [722, 506] width 198 height 40
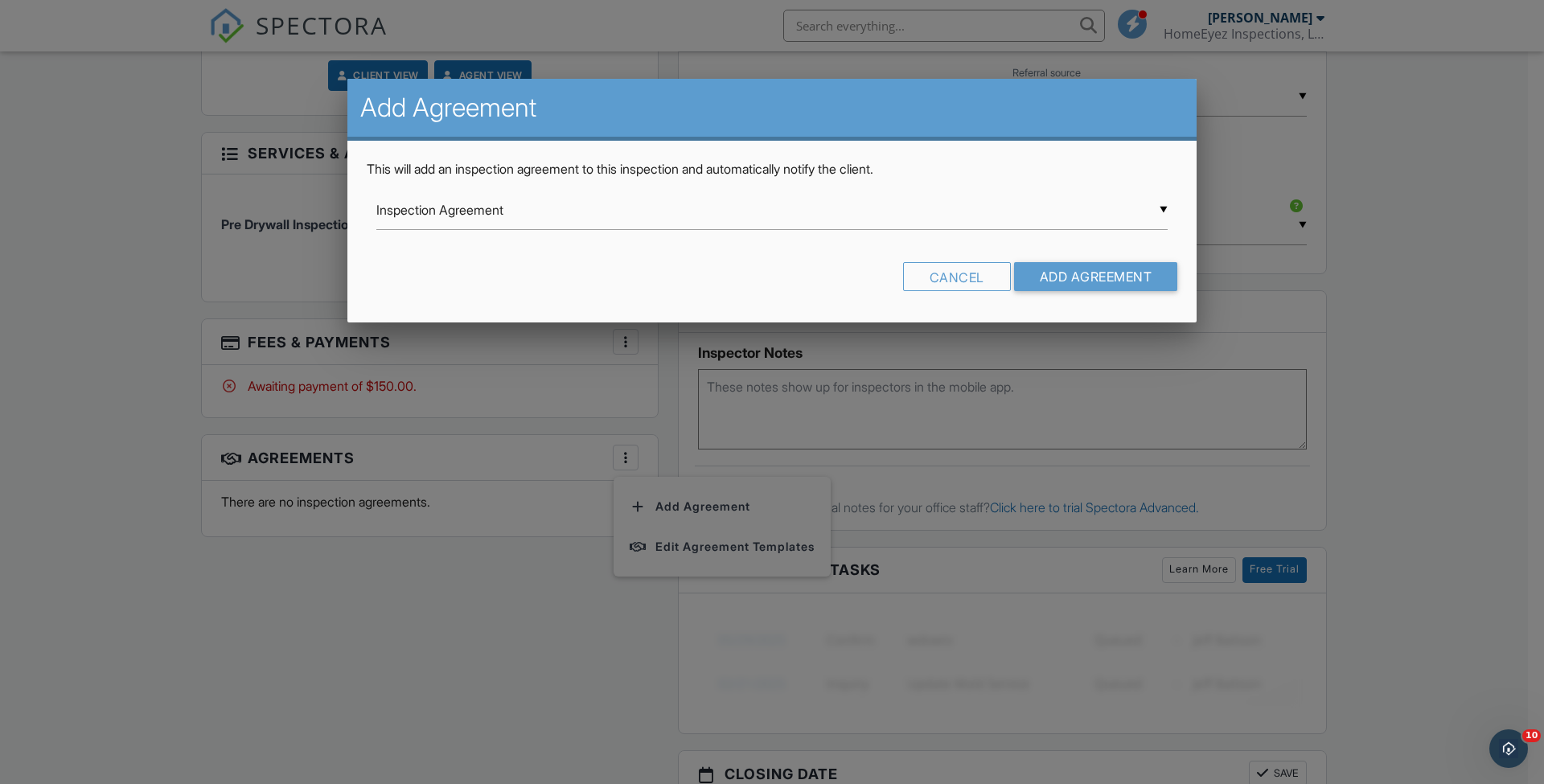
click at [574, 189] on div "This will add an inspection agreement to this inspection and automatically noti…" at bounding box center [771, 231] width 849 height 182
click at [574, 224] on div "▼ Inspection Agreement Inspection Agreement Insurance Inspections Agreement Ins…" at bounding box center [772, 210] width 792 height 39
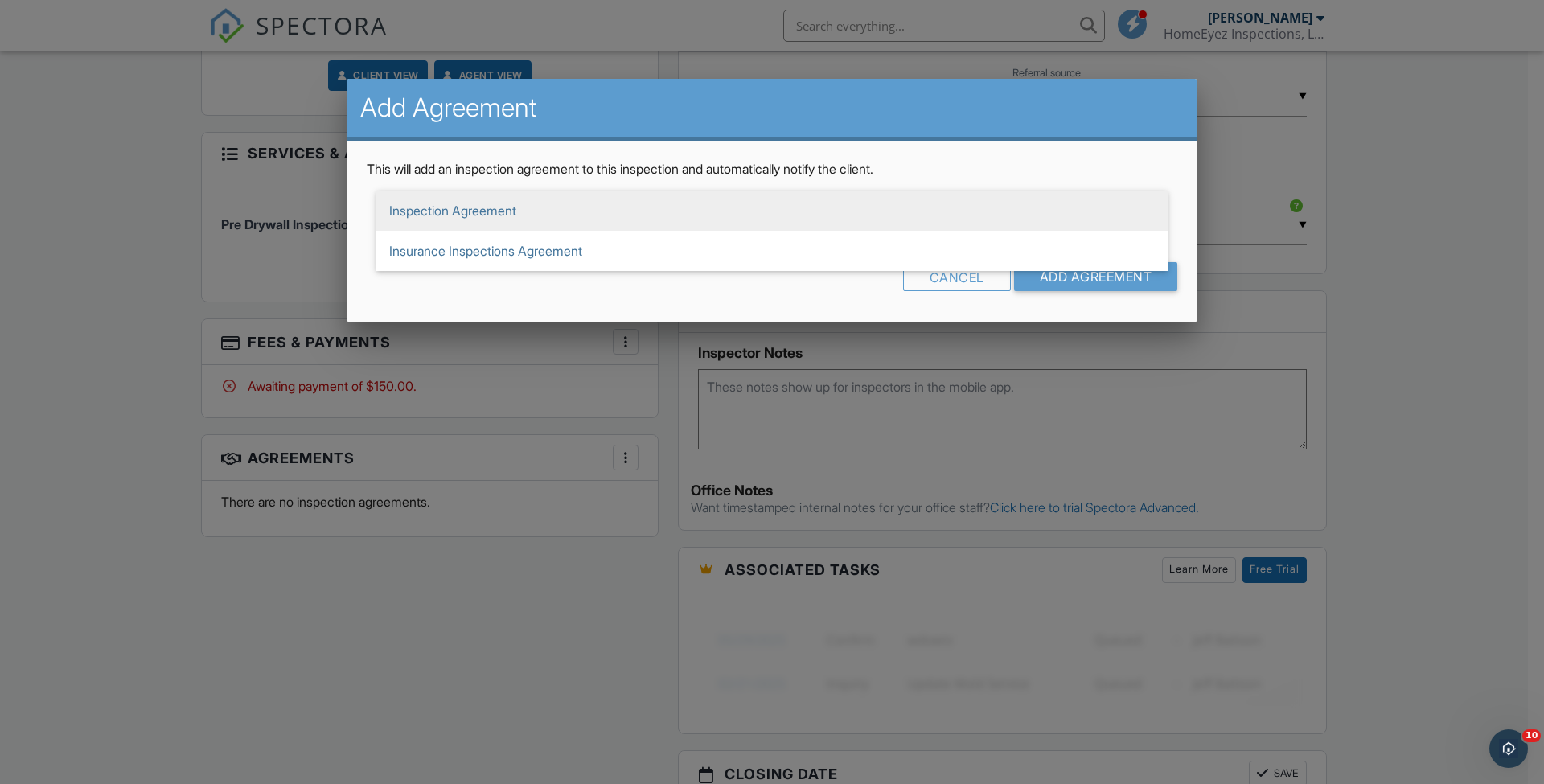
click at [574, 211] on span "Inspection Agreement" at bounding box center [772, 210] width 792 height 40
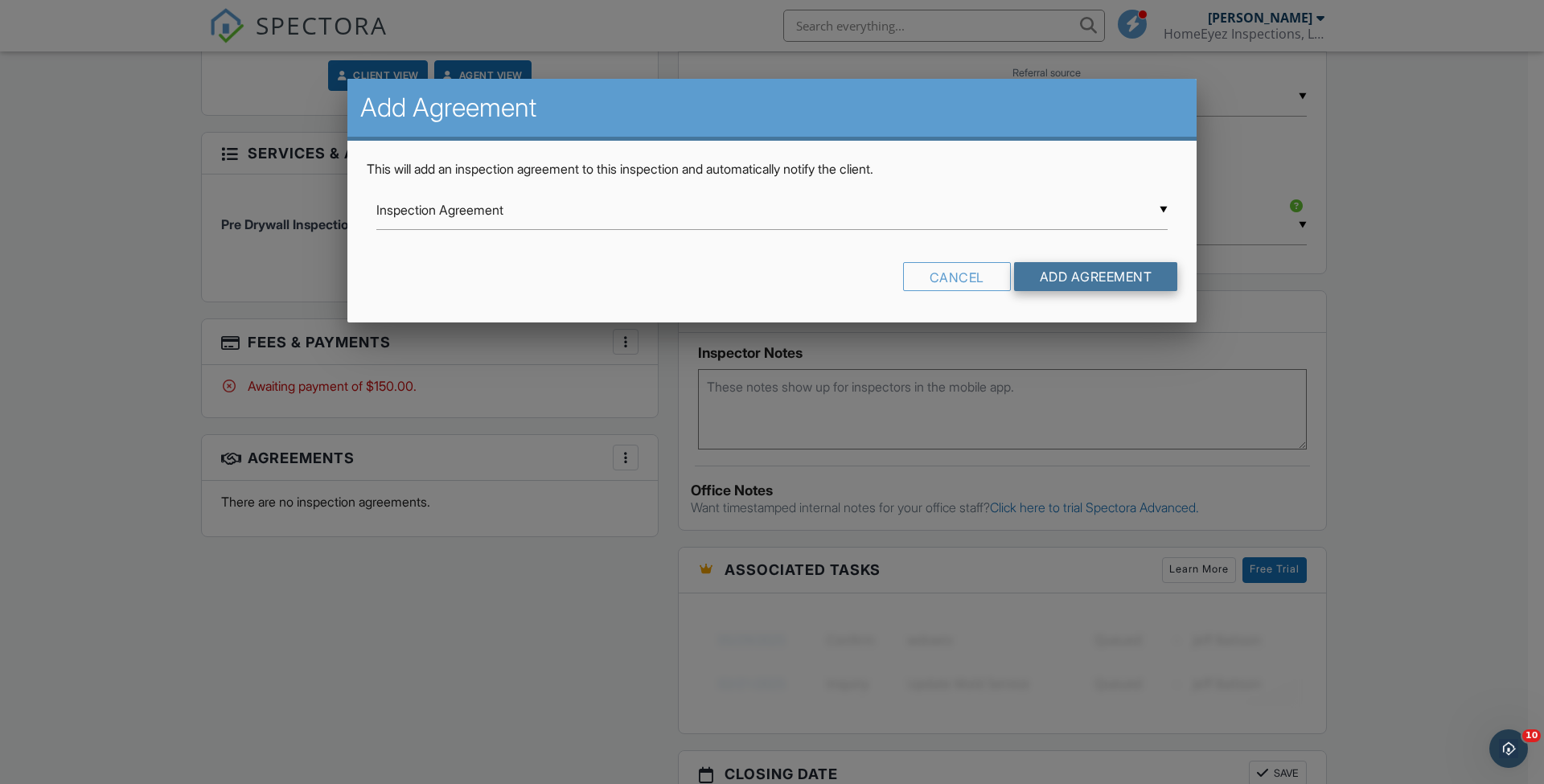
click at [1047, 278] on input "Add Agreement" at bounding box center [1096, 277] width 164 height 29
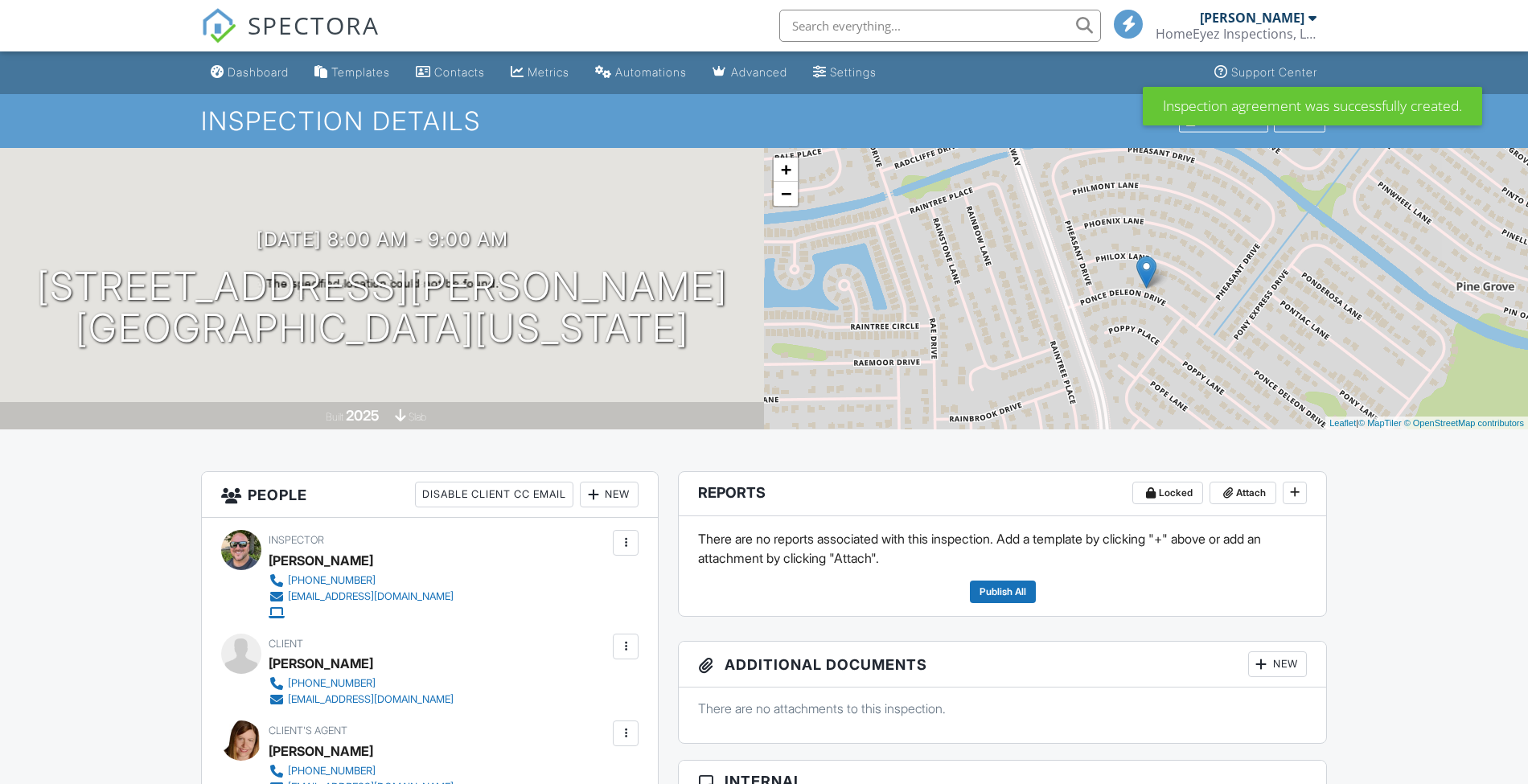
click at [331, 29] on span "SPECTORA" at bounding box center [314, 24] width 132 height 33
